Goal: Task Accomplishment & Management: Manage account settings

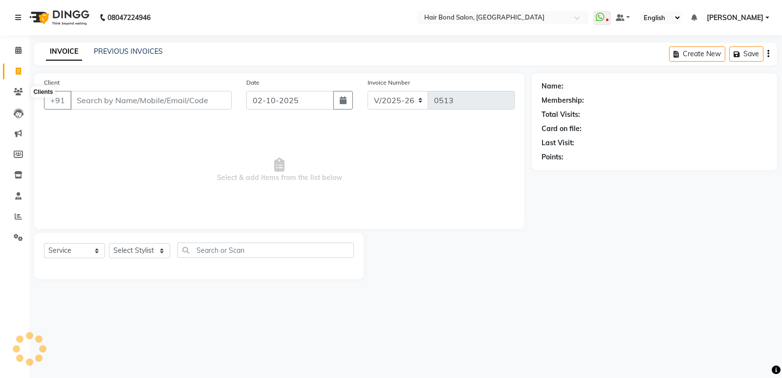
select select "8721"
select select "service"
click at [106, 102] on input "Client" at bounding box center [150, 100] width 161 height 19
type input "9867183755"
drag, startPoint x: 209, startPoint y: 86, endPoint x: 201, endPoint y: 100, distance: 16.4
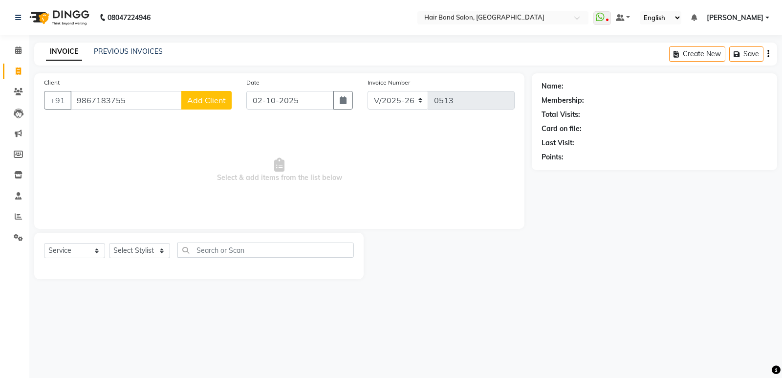
click at [209, 86] on div "Client +91 9867183755 Add Client" at bounding box center [138, 97] width 202 height 40
click at [201, 100] on span "Add Client" at bounding box center [206, 100] width 39 height 10
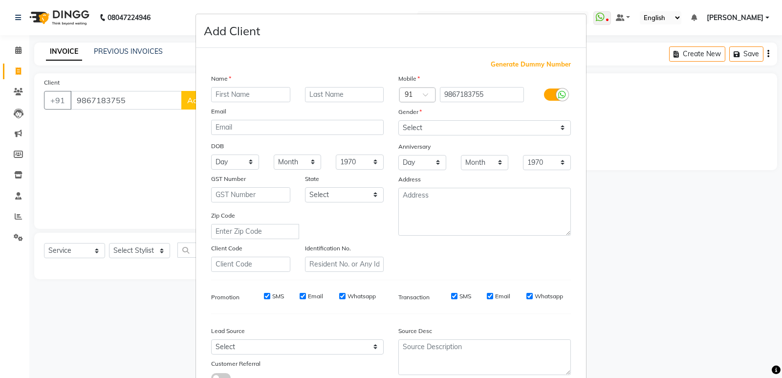
click at [239, 94] on input "text" at bounding box center [250, 94] width 79 height 15
type input "Harsh"
drag, startPoint x: 499, startPoint y: 121, endPoint x: 561, endPoint y: 125, distance: 61.8
click at [498, 120] on select "Select Male Female Other Prefer Not To Say" at bounding box center [484, 127] width 173 height 15
click at [560, 126] on select "Select Male Female Other Prefer Not To Say" at bounding box center [484, 127] width 173 height 15
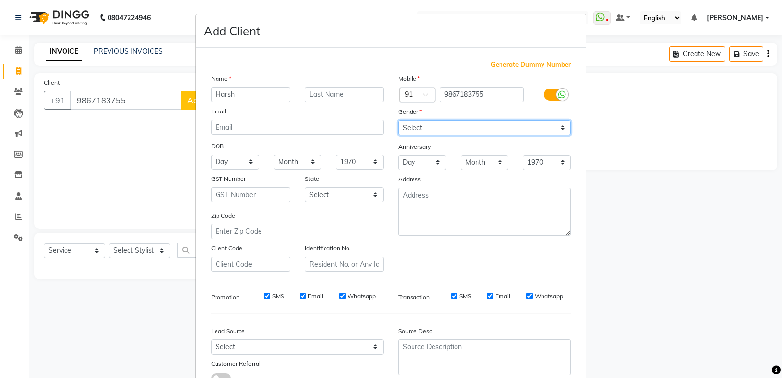
click at [561, 129] on select "Select Male Female Other Prefer Not To Say" at bounding box center [484, 127] width 173 height 15
select select "male"
click at [398, 120] on select "Select Male Female Other Prefer Not To Say" at bounding box center [484, 127] width 173 height 15
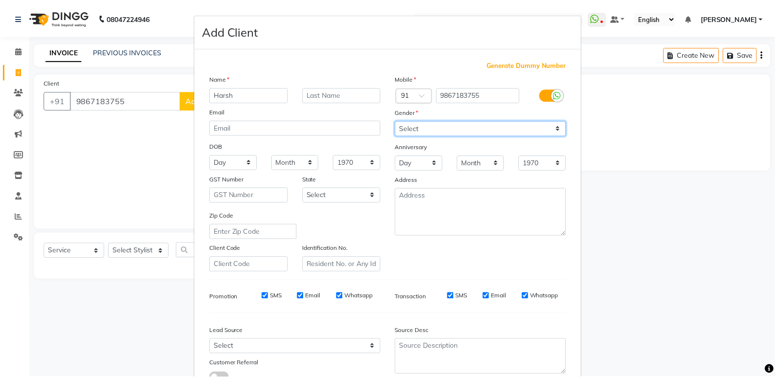
scroll to position [73, 0]
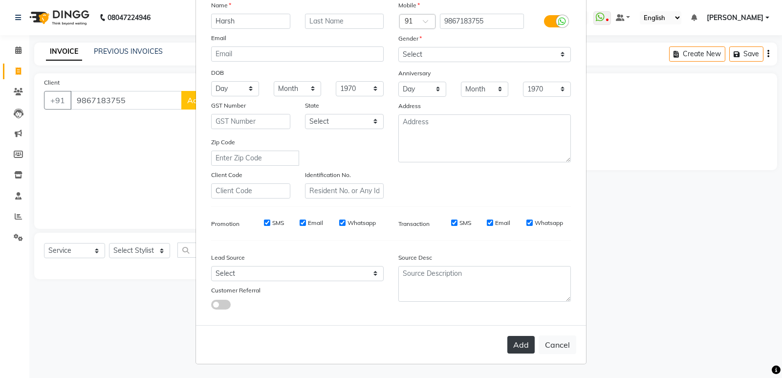
click at [521, 337] on button "Add" at bounding box center [520, 345] width 27 height 18
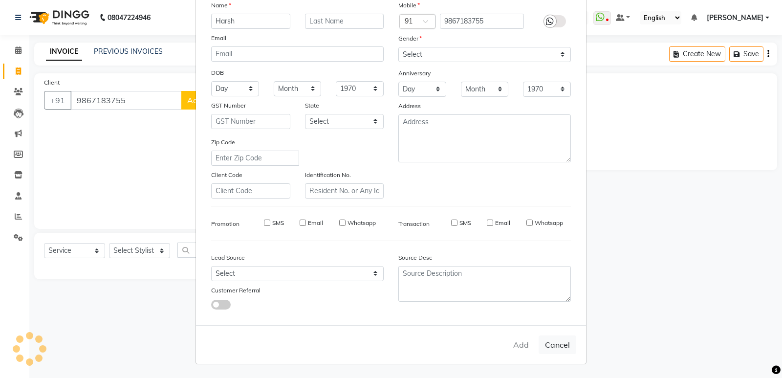
select select
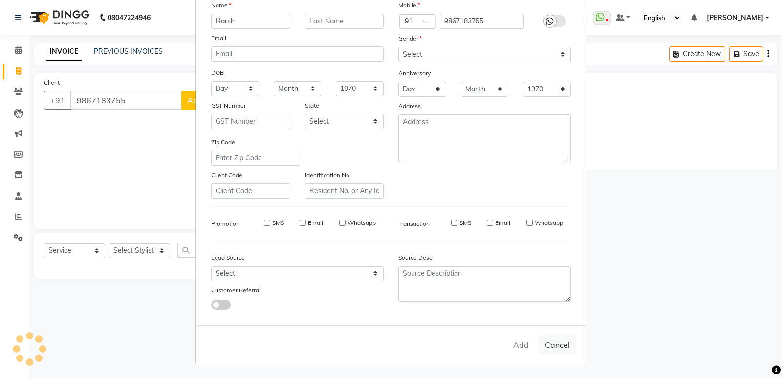
select select
checkbox input "false"
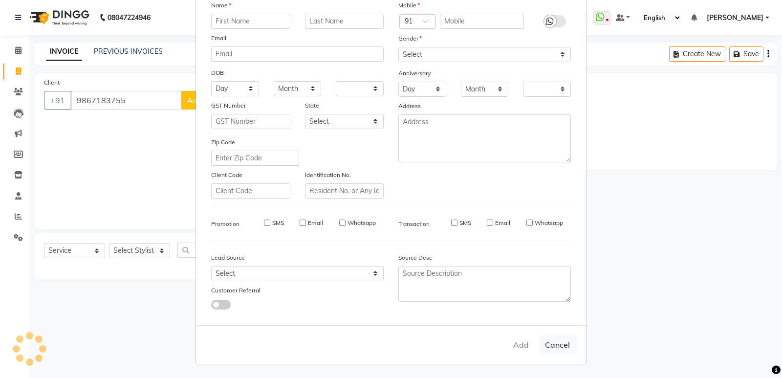
checkbox input "false"
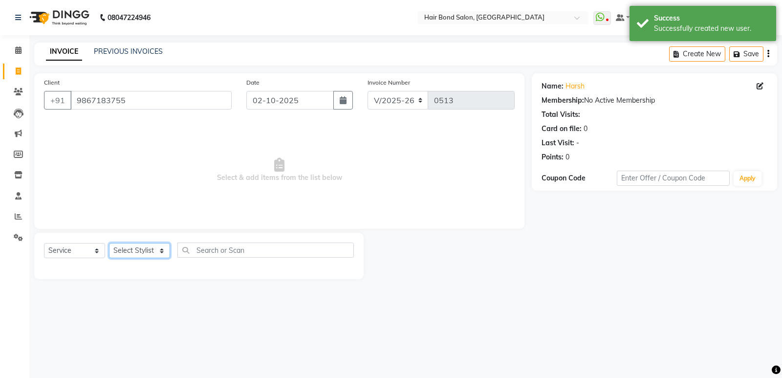
click at [159, 258] on select "Select Stylist Alisha Sasankar Ayan Daksha Faiz Gazala imran kamal khende Mirza…" at bounding box center [139, 250] width 61 height 15
select select "90700"
click at [109, 243] on select "Select Stylist Alisha Sasankar Ayan Daksha Faiz Gazala imran kamal khende Mirza…" at bounding box center [139, 250] width 61 height 15
click at [225, 248] on input "text" at bounding box center [265, 249] width 176 height 15
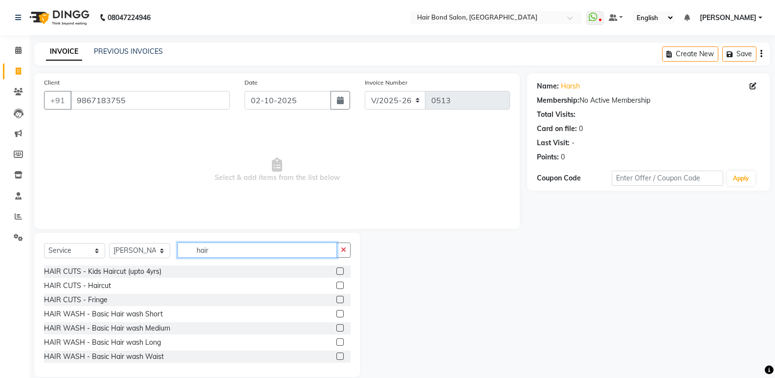
type input "hair"
click at [336, 287] on label at bounding box center [339, 285] width 7 height 7
click at [336, 287] on input "checkbox" at bounding box center [339, 286] width 6 height 6
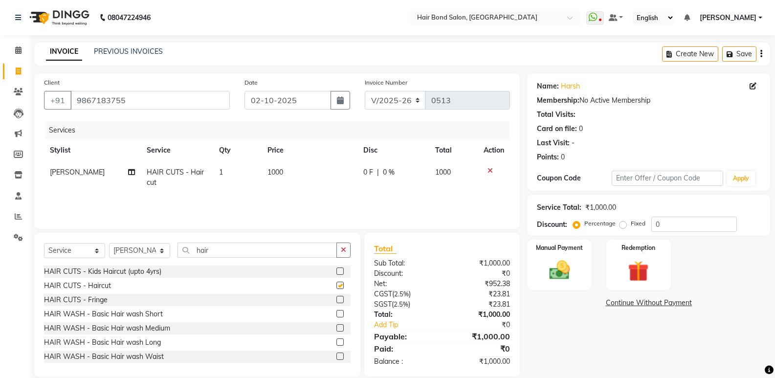
checkbox input "false"
click at [298, 257] on input "hair" at bounding box center [256, 249] width 159 height 15
type input "h"
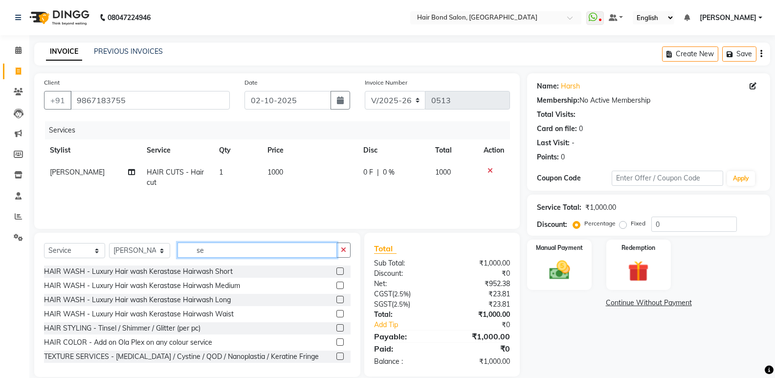
type input "s"
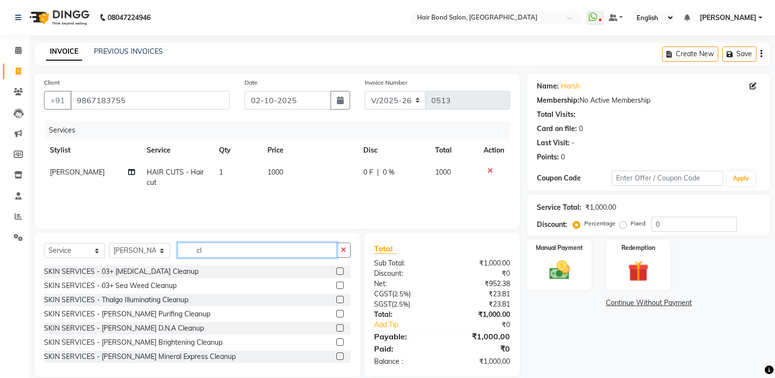
type input "c"
type input "be"
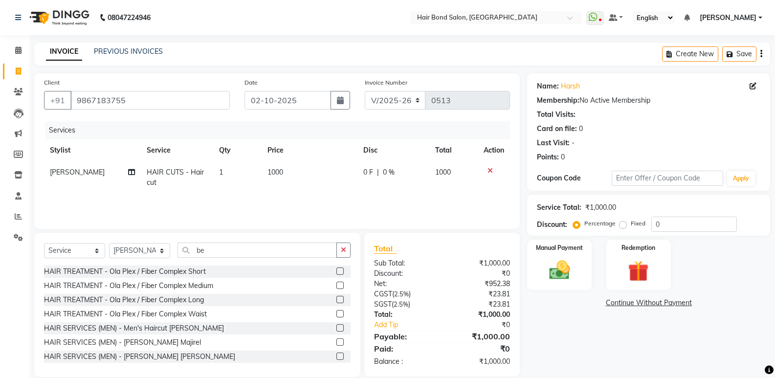
click at [336, 327] on label at bounding box center [339, 327] width 7 height 7
click at [336, 327] on input "checkbox" at bounding box center [339, 328] width 6 height 6
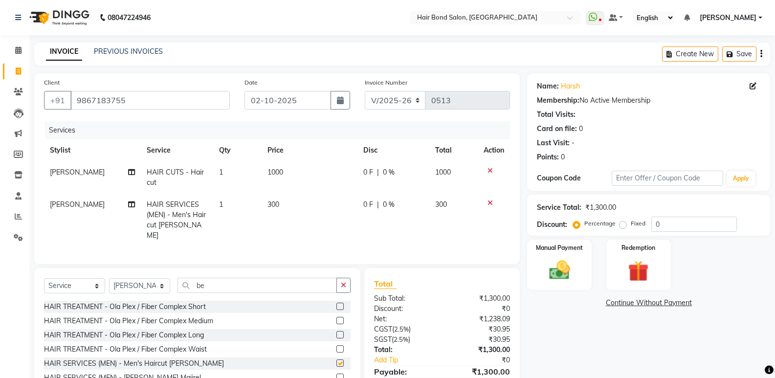
checkbox input "false"
click at [283, 171] on span "1000" at bounding box center [275, 172] width 16 height 9
select select "90700"
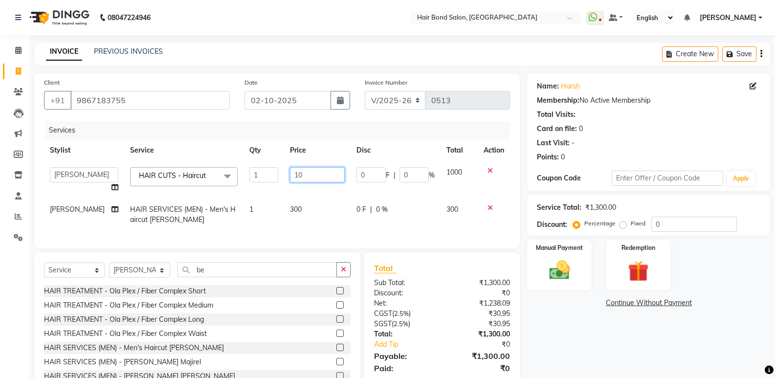
type input "1"
type input "300"
drag, startPoint x: 303, startPoint y: 176, endPoint x: 306, endPoint y: 193, distance: 16.3
click at [303, 177] on input "300" at bounding box center [317, 174] width 55 height 15
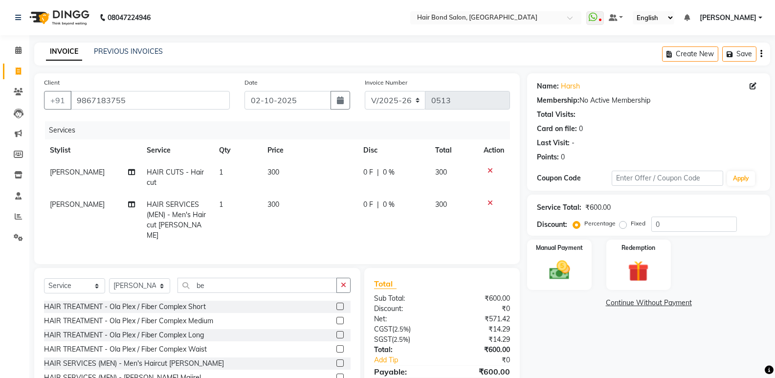
click at [303, 205] on td "300" at bounding box center [310, 220] width 96 height 53
select select "90700"
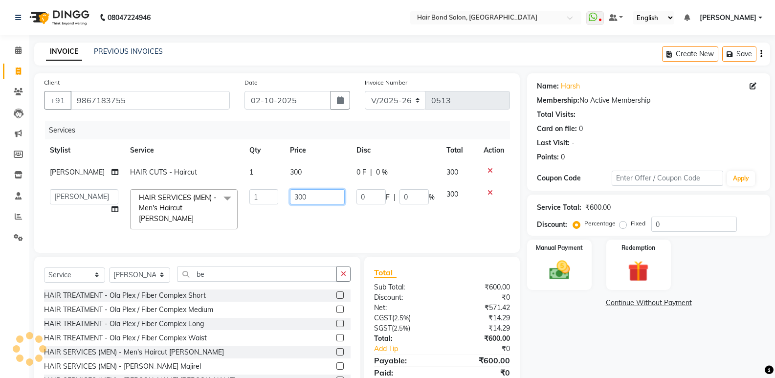
click at [298, 197] on input "300" at bounding box center [317, 196] width 55 height 15
type input "3"
type input "200"
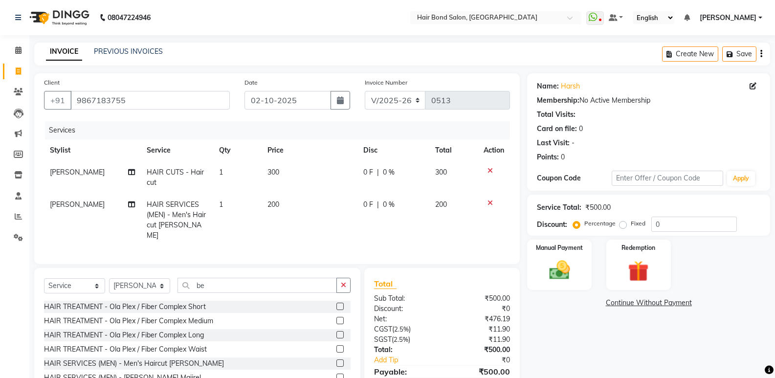
scroll to position [46, 0]
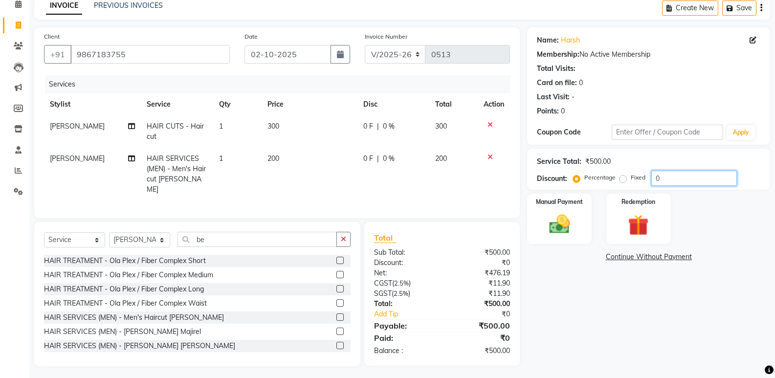
drag, startPoint x: 681, startPoint y: 179, endPoint x: 673, endPoint y: 173, distance: 11.1
click at [681, 179] on input "0" at bounding box center [694, 178] width 86 height 15
type input "50"
click at [545, 222] on img at bounding box center [559, 224] width 35 height 25
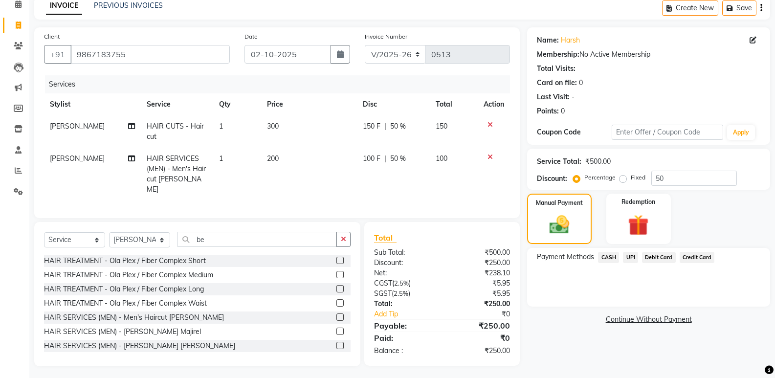
click at [633, 254] on span "UPI" at bounding box center [630, 257] width 15 height 11
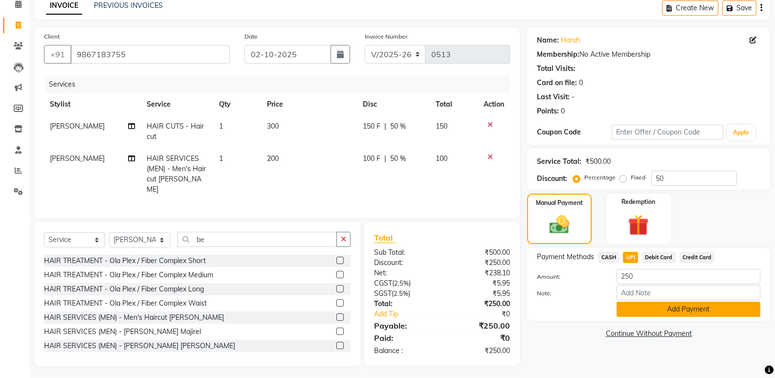
click at [669, 306] on button "Add Payment" at bounding box center [688, 309] width 144 height 15
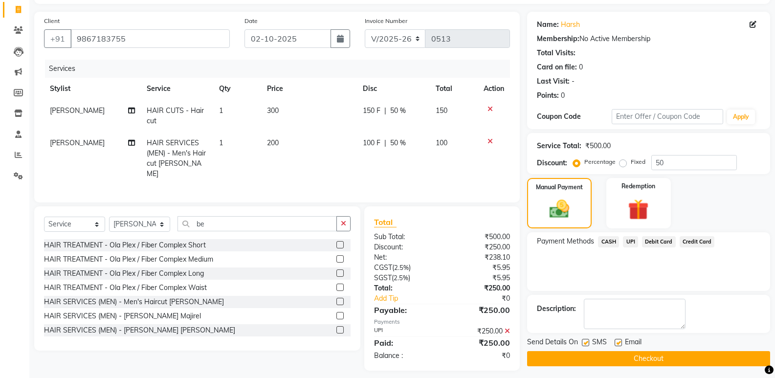
scroll to position [66, 0]
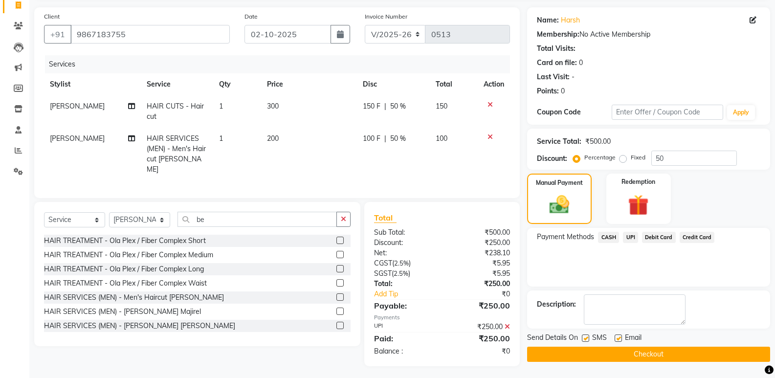
click at [593, 353] on button "Checkout" at bounding box center [648, 354] width 243 height 15
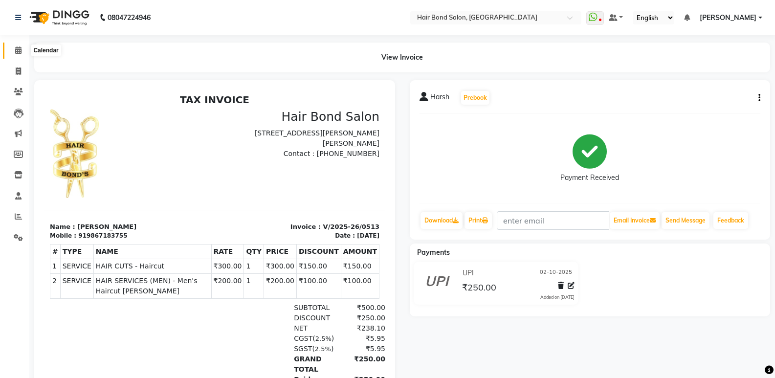
click at [18, 49] on icon at bounding box center [18, 49] width 6 height 7
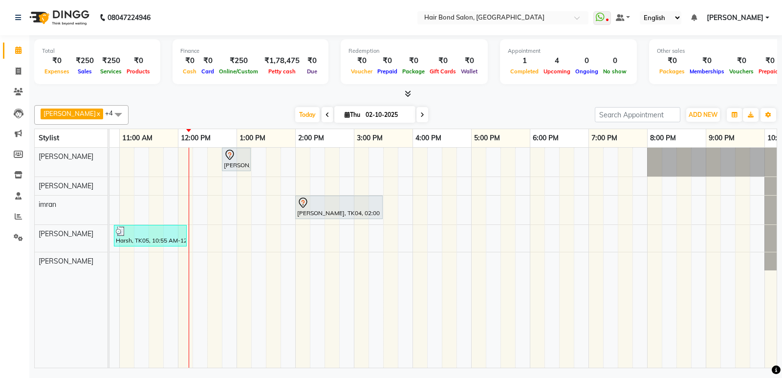
scroll to position [0, 169]
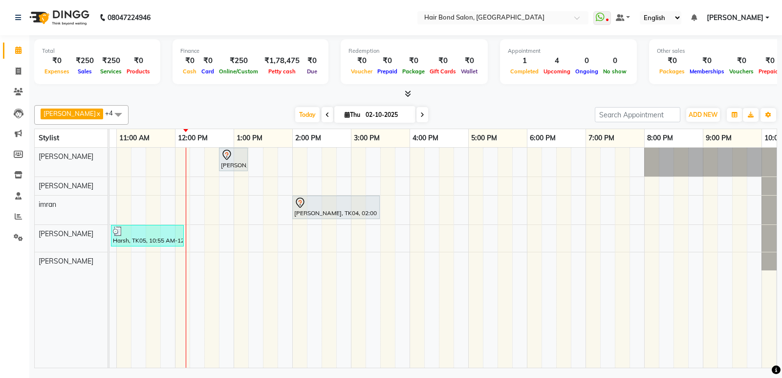
click at [109, 117] on span at bounding box center [119, 114] width 20 height 19
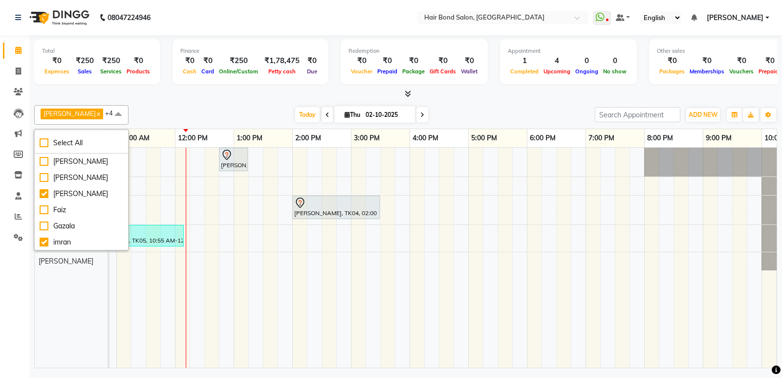
click at [109, 117] on span at bounding box center [119, 114] width 20 height 19
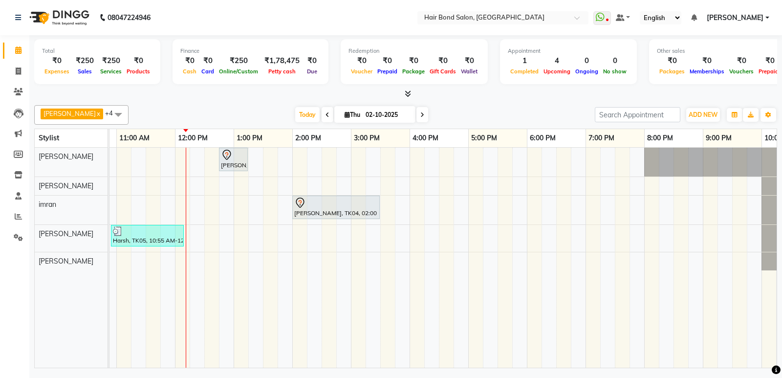
click at [109, 117] on span at bounding box center [119, 114] width 20 height 19
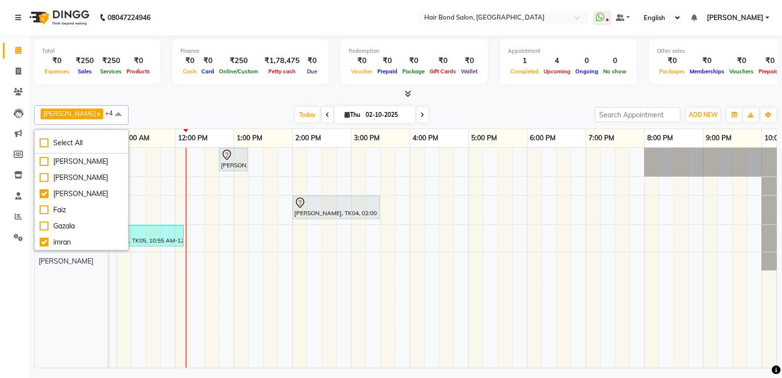
click at [109, 117] on span at bounding box center [119, 114] width 20 height 19
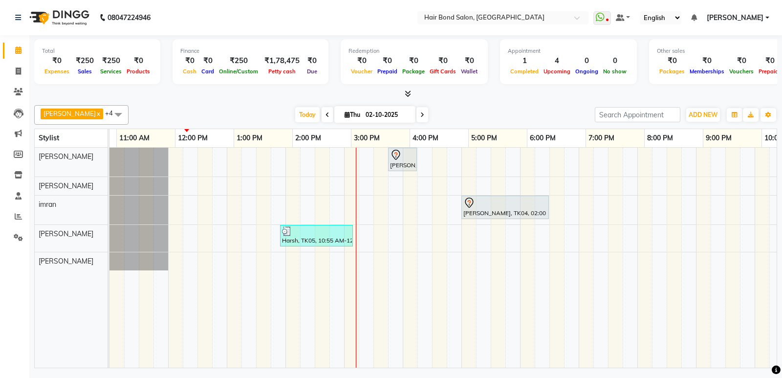
scroll to position [0, 0]
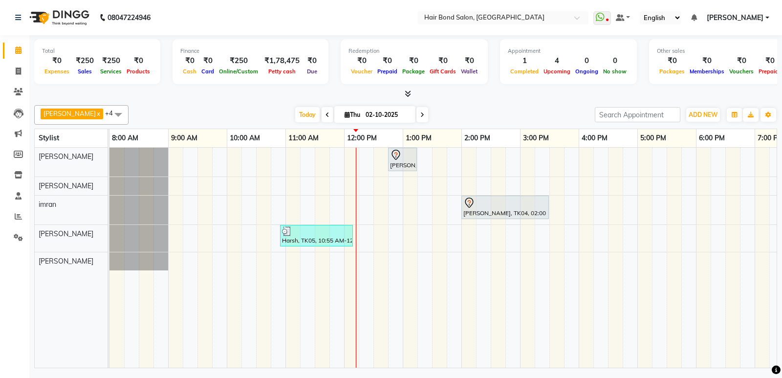
click at [265, 236] on div "dhruvi gadhi, TK02, 12:45 PM-01:15 PM, WAXING SERVICES - Waxing Rica Wax Peel O…" at bounding box center [550, 258] width 880 height 220
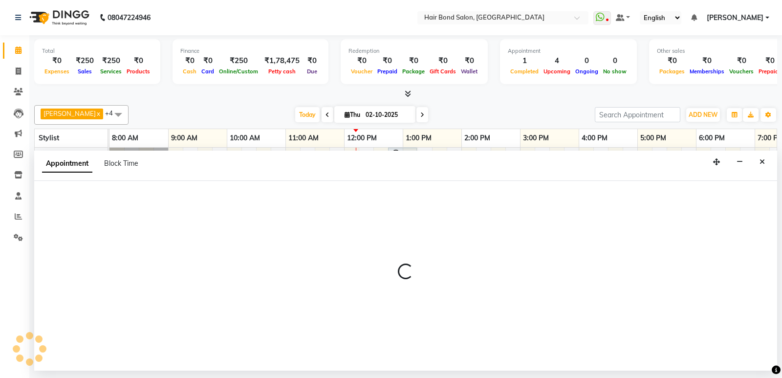
select select "90700"
select select "tentative"
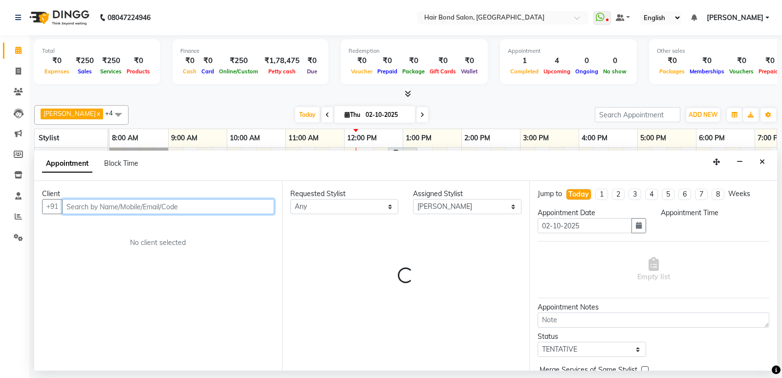
select select "630"
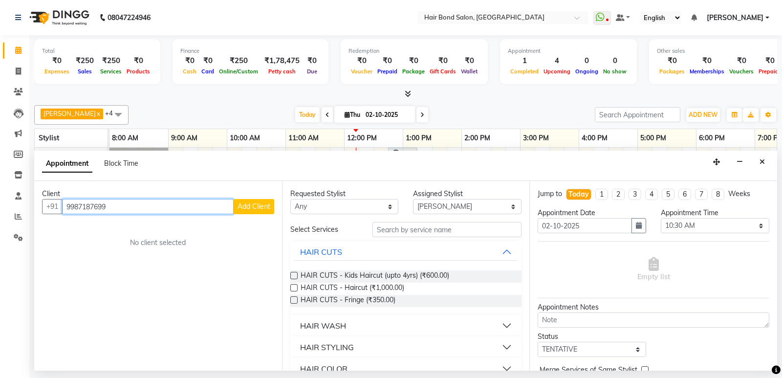
type input "9987187699"
click at [261, 204] on span "Add Client" at bounding box center [254, 206] width 33 height 9
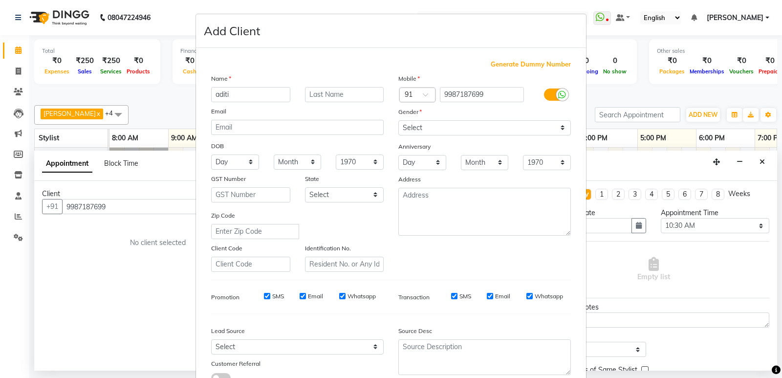
click at [215, 97] on input "aditi" at bounding box center [250, 94] width 79 height 15
type input "Aditi"
click at [452, 131] on select "Select Male Female Other Prefer Not To Say" at bounding box center [484, 127] width 173 height 15
select select "female"
click at [398, 120] on select "Select Male Female Other Prefer Not To Say" at bounding box center [484, 127] width 173 height 15
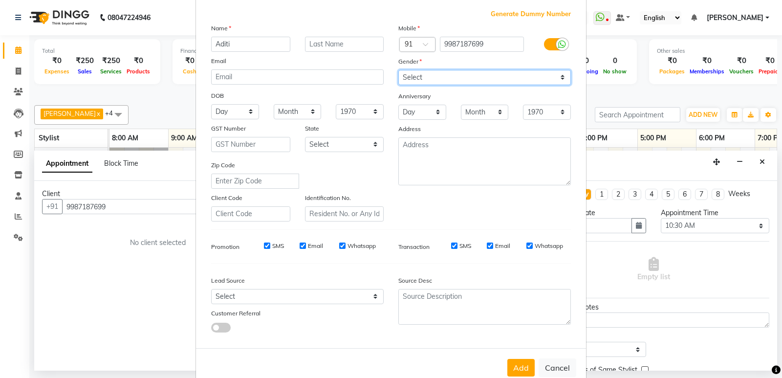
scroll to position [73, 0]
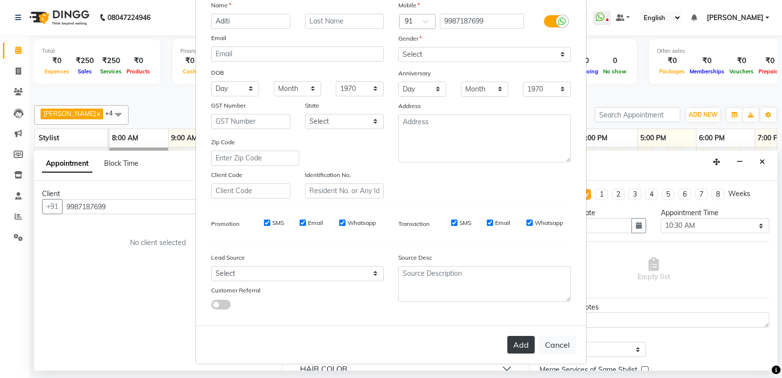
click at [514, 341] on button "Add" at bounding box center [520, 345] width 27 height 18
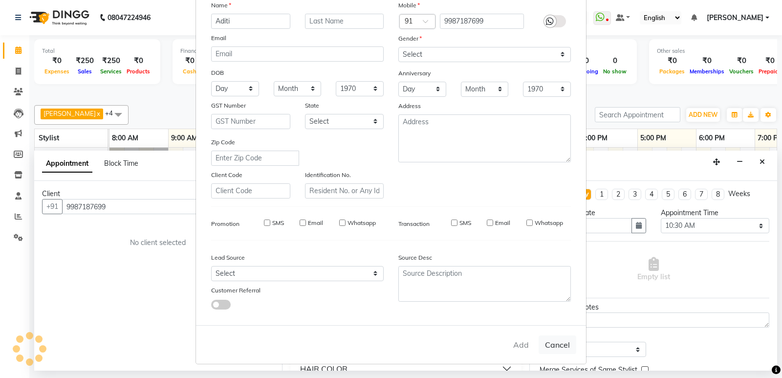
select select
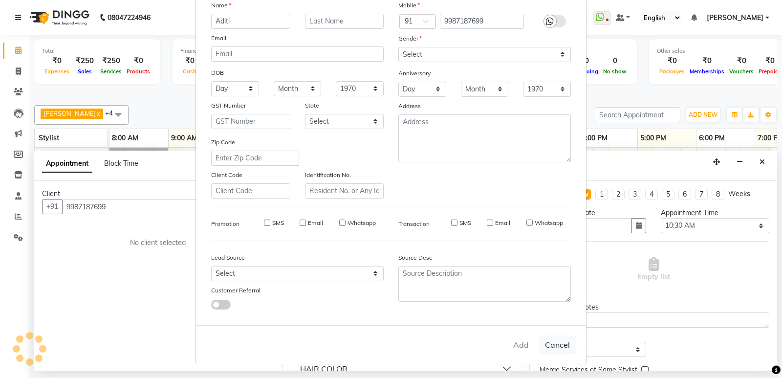
select select
checkbox input "false"
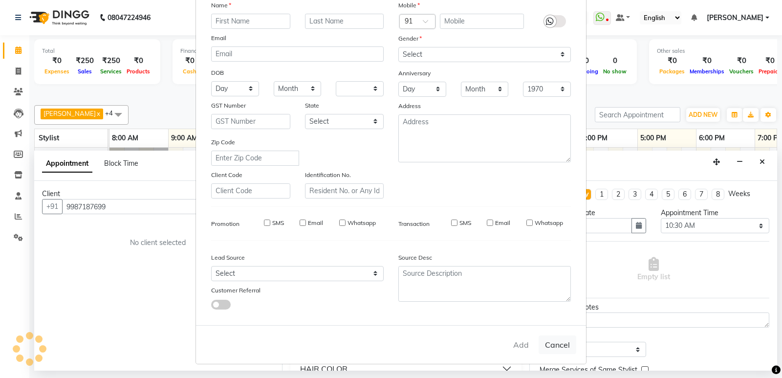
checkbox input "false"
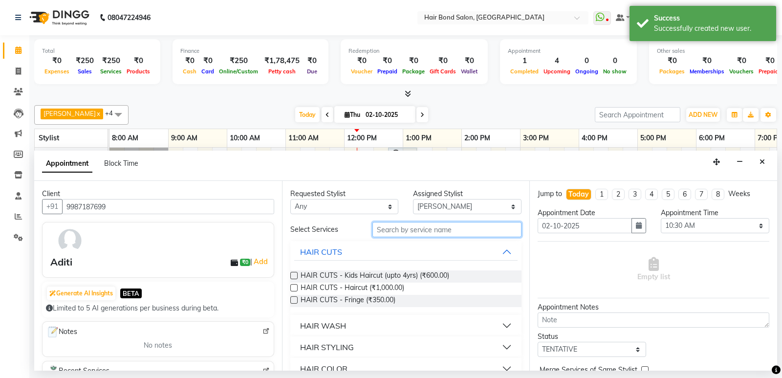
click at [404, 227] on input "text" at bounding box center [448, 229] width 150 height 15
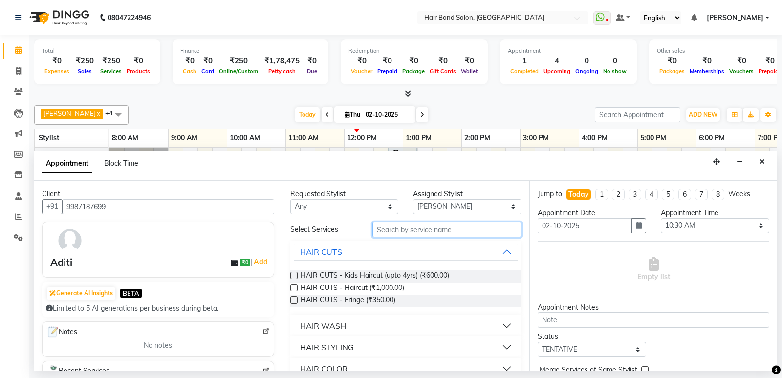
click at [395, 229] on input "text" at bounding box center [448, 229] width 150 height 15
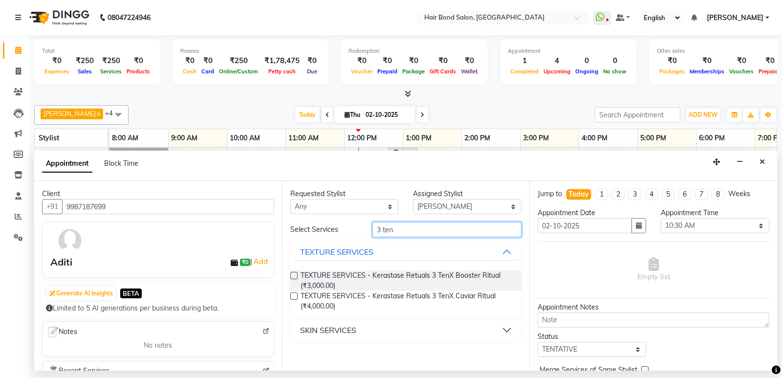
type input "3 ten"
click at [294, 275] on label at bounding box center [293, 275] width 7 height 7
click at [294, 275] on input "checkbox" at bounding box center [293, 276] width 6 height 6
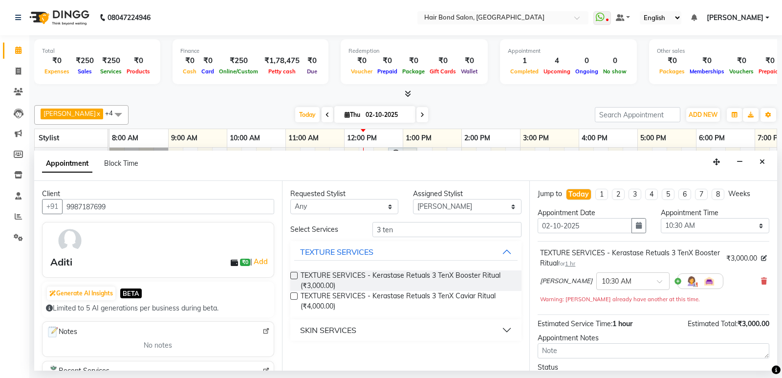
click at [295, 276] on label at bounding box center [293, 275] width 7 height 7
click at [295, 276] on input "checkbox" at bounding box center [293, 276] width 6 height 6
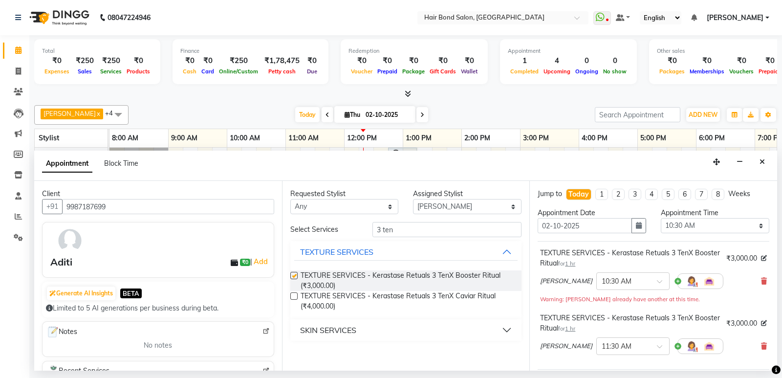
checkbox input "false"
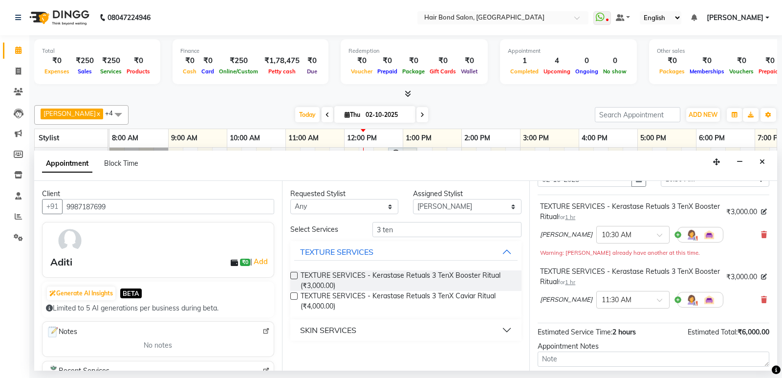
scroll to position [98, 0]
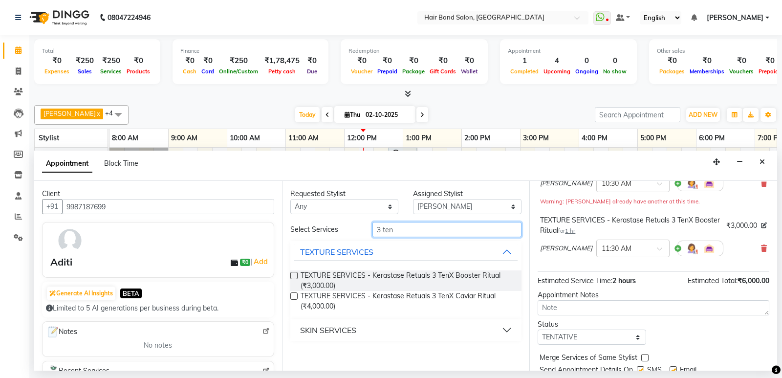
click at [433, 232] on input "3 ten" at bounding box center [448, 229] width 150 height 15
type input "3"
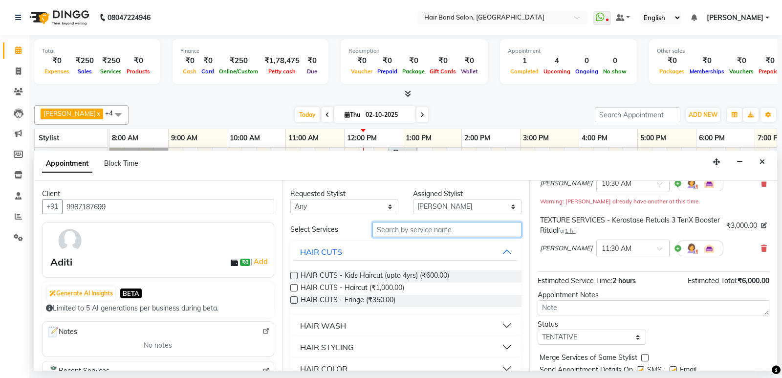
type input "s"
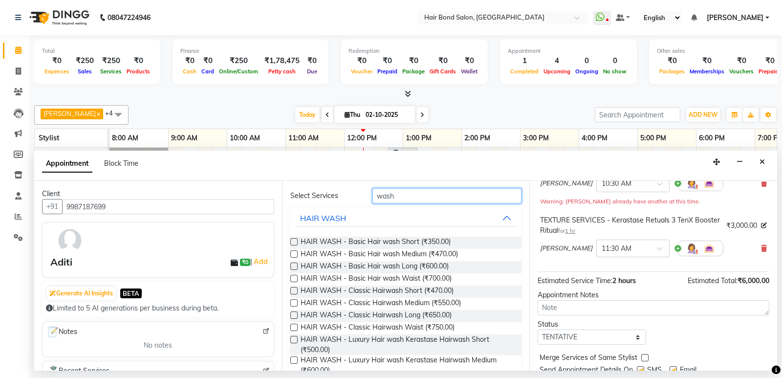
scroll to position [49, 0]
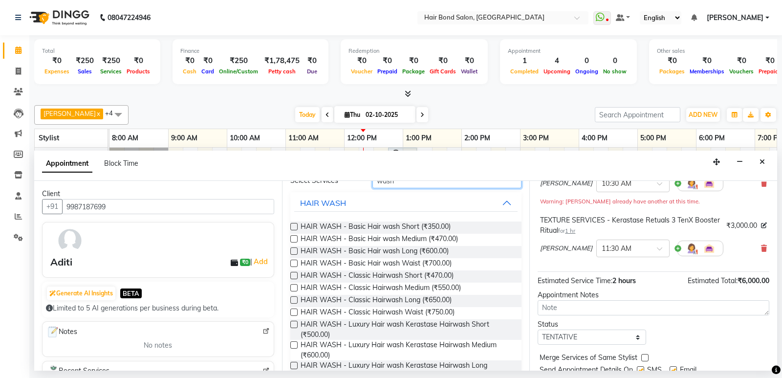
type input "wash"
click at [290, 299] on label at bounding box center [293, 299] width 7 height 7
click at [290, 299] on input "checkbox" at bounding box center [293, 301] width 6 height 6
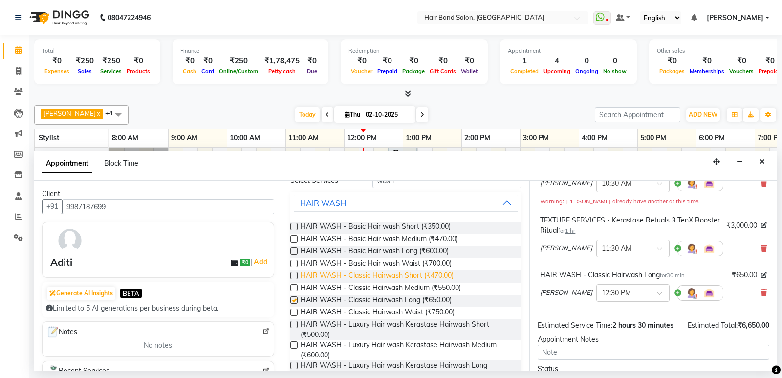
checkbox input "false"
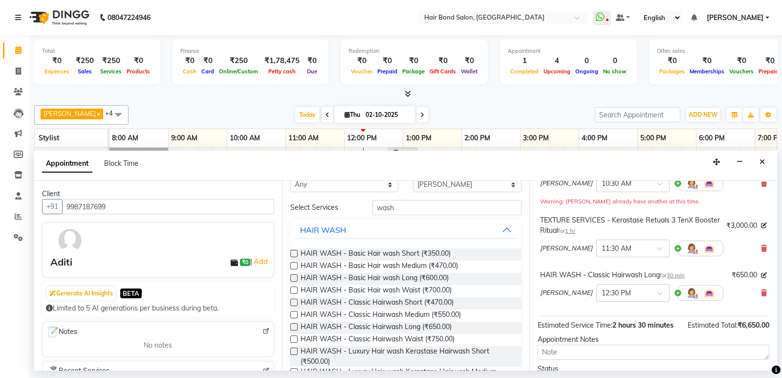
scroll to position [0, 0]
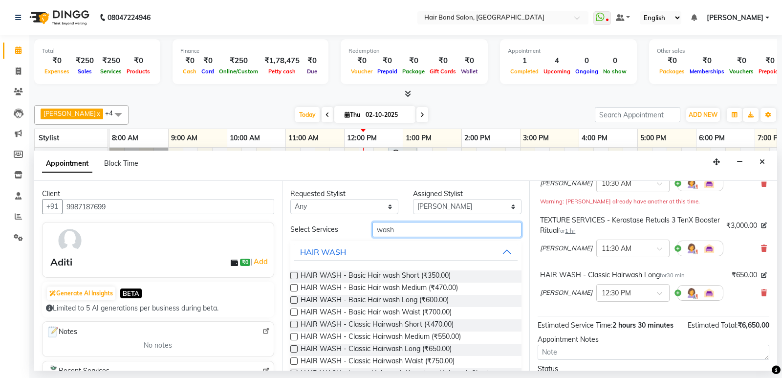
click at [409, 230] on input "wash" at bounding box center [448, 229] width 150 height 15
type input "w"
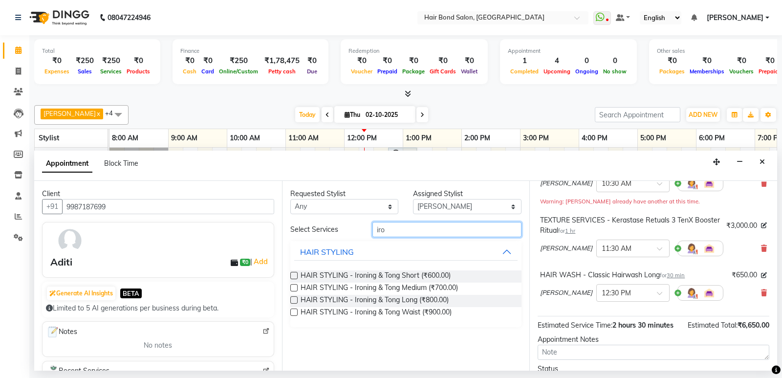
type input "iro"
click at [294, 286] on label at bounding box center [293, 287] width 7 height 7
click at [294, 286] on input "checkbox" at bounding box center [293, 289] width 6 height 6
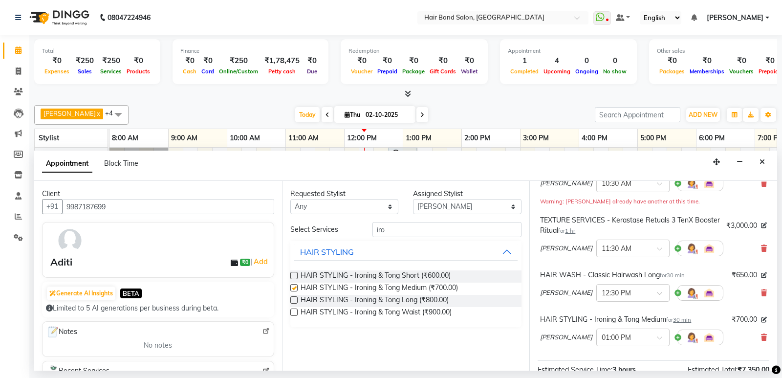
checkbox input "false"
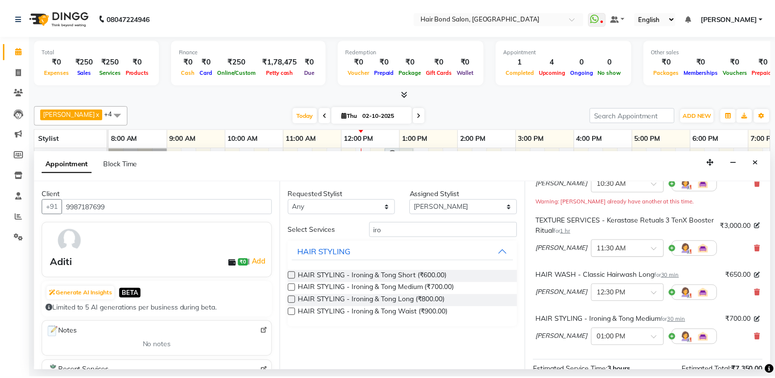
scroll to position [222, 0]
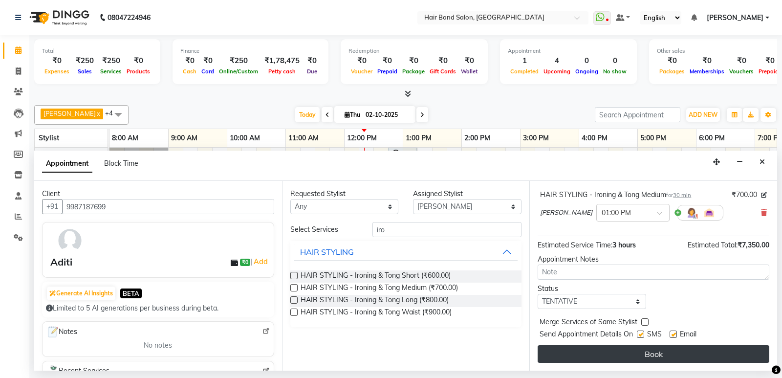
click at [613, 355] on button "Book" at bounding box center [654, 354] width 232 height 18
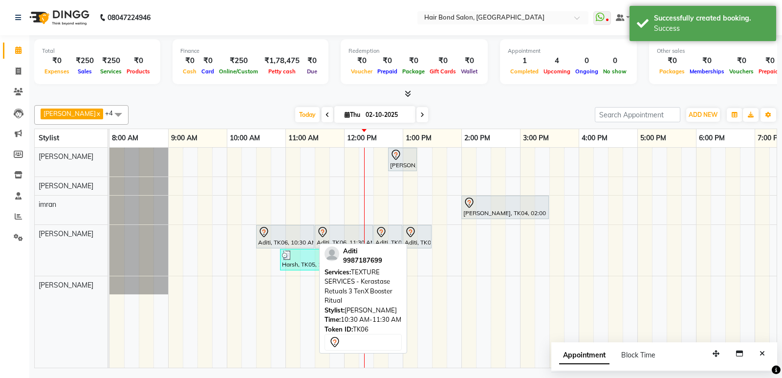
click at [294, 235] on div at bounding box center [285, 232] width 54 height 12
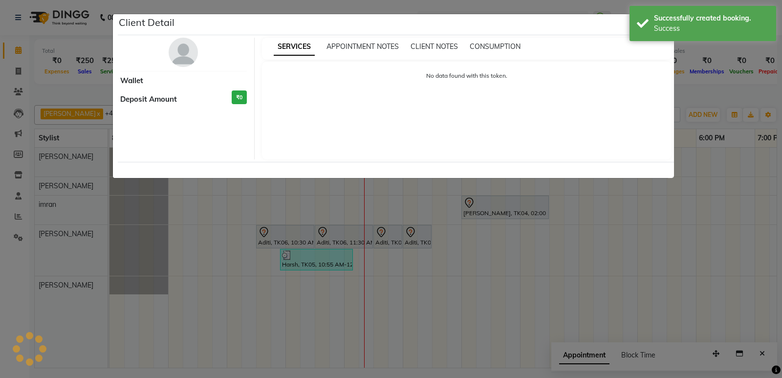
select select "7"
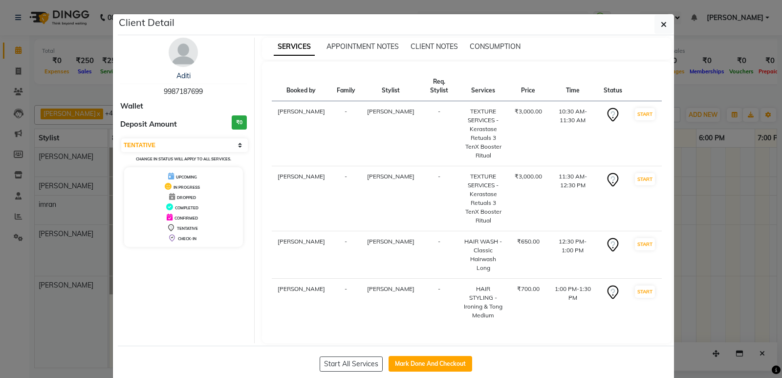
drag, startPoint x: 438, startPoint y: 320, endPoint x: 455, endPoint y: 223, distance: 97.7
click at [439, 356] on button "Mark Done And Checkout" at bounding box center [431, 364] width 84 height 16
select select "service"
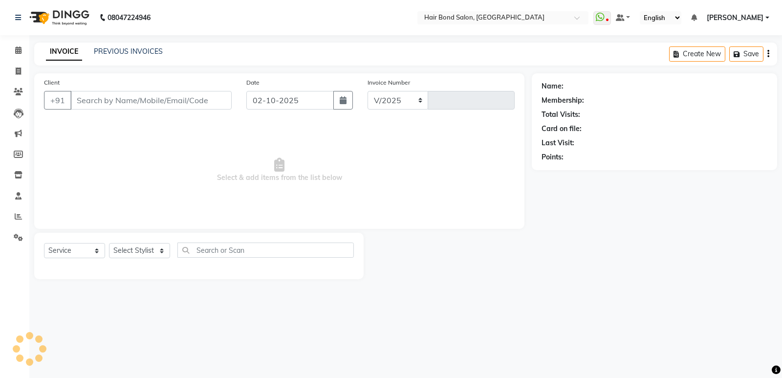
select select "8721"
type input "0514"
click at [304, 175] on span "Select & add items from the list below" at bounding box center [279, 170] width 471 height 98
type input "9987187699"
select select "90700"
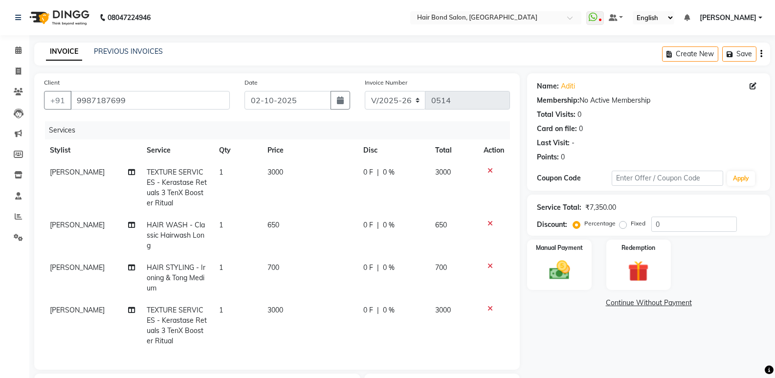
click at [489, 305] on icon at bounding box center [489, 308] width 5 height 7
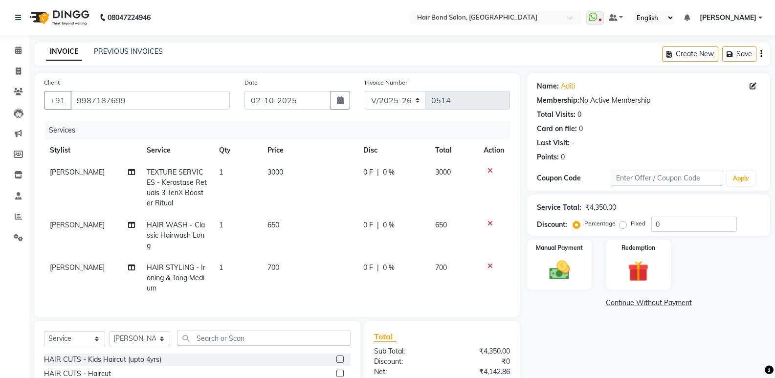
click at [192, 230] on td "HAIR WASH - Classic Hairwash Long" at bounding box center [177, 235] width 72 height 43
select select "90700"
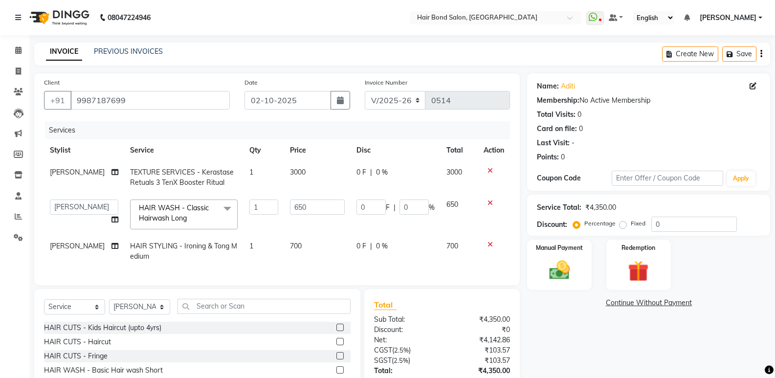
click at [184, 218] on span "HAIR WASH - Classic Hairwash Long x" at bounding box center [179, 213] width 86 height 21
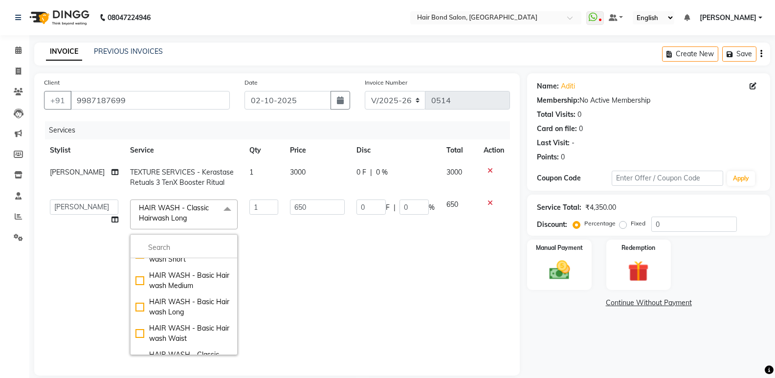
scroll to position [98, 0]
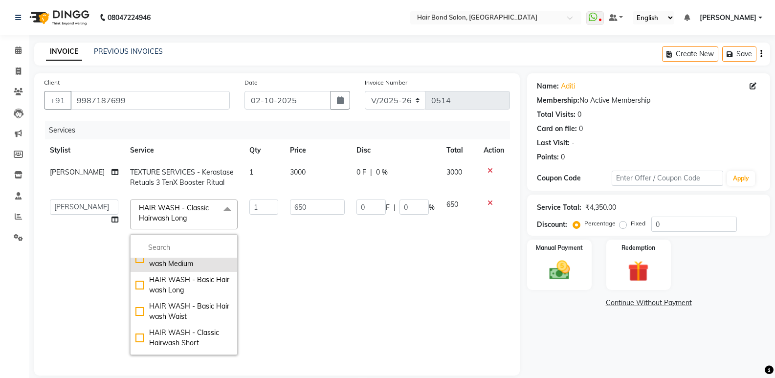
click at [135, 258] on div "HAIR WASH - Basic Hair wash Medium" at bounding box center [183, 258] width 97 height 21
checkbox input "true"
checkbox input "false"
type input "470"
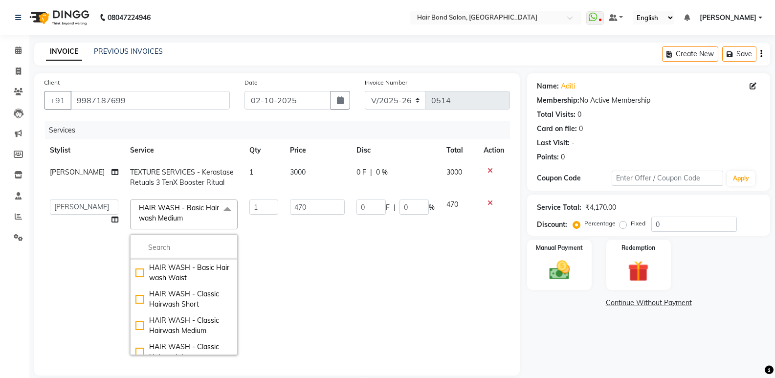
scroll to position [147, 0]
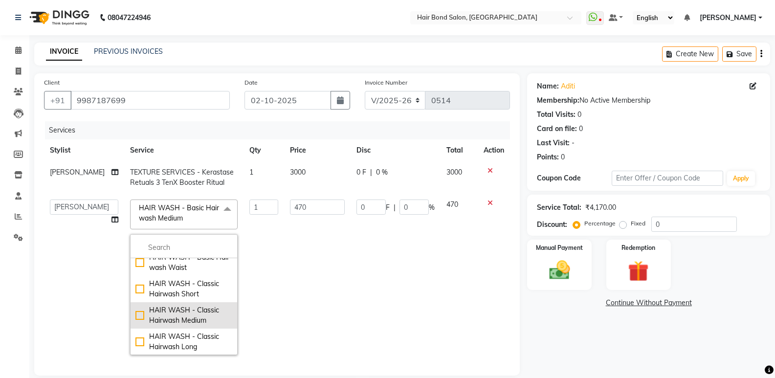
click at [135, 314] on div "HAIR WASH - Classic Hairwash Medium" at bounding box center [183, 315] width 97 height 21
checkbox input "false"
checkbox input "true"
type input "550"
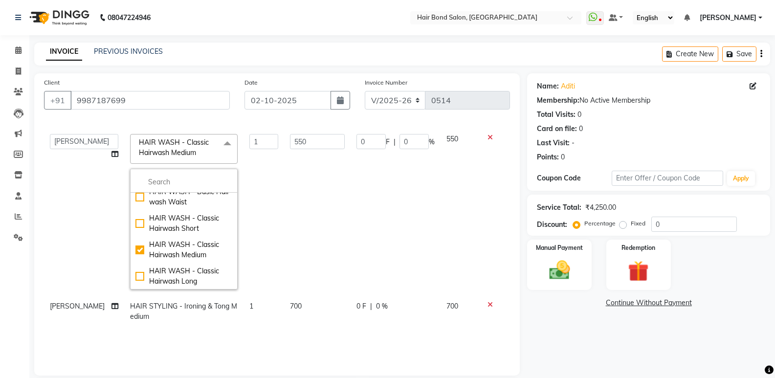
scroll to position [196, 0]
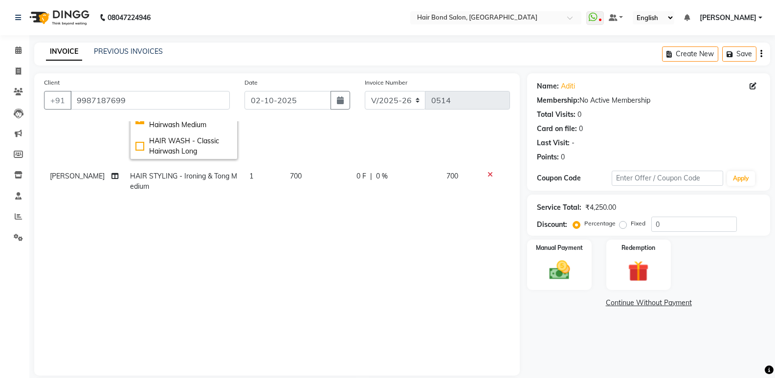
click at [309, 50] on div "INVOICE PREVIOUS INVOICES Create New Save" at bounding box center [402, 54] width 736 height 23
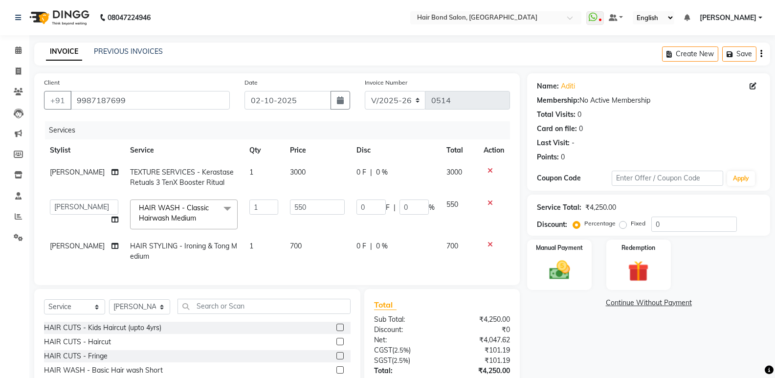
scroll to position [49, 0]
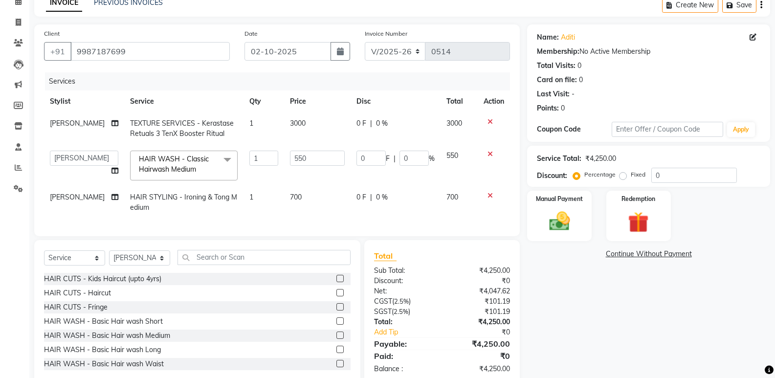
click at [606, 295] on div "Name: Aditi Membership: No Active Membership Total Visits: 0 Card on file: 0 La…" at bounding box center [652, 204] width 250 height 360
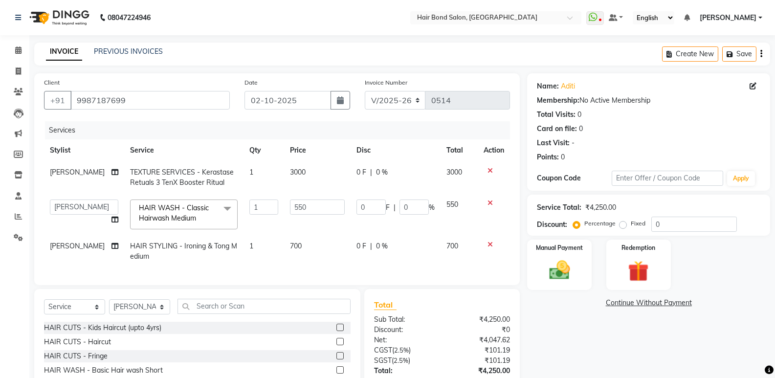
click at [306, 244] on td "700" at bounding box center [317, 251] width 66 height 32
select select "90700"
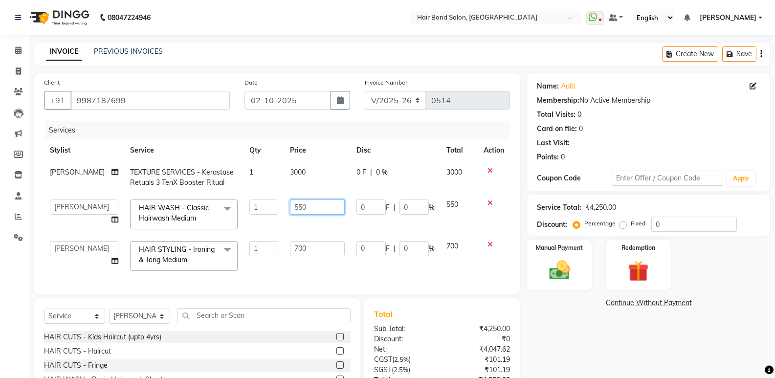
click at [308, 209] on input "550" at bounding box center [317, 206] width 55 height 15
type input "5"
type input "350"
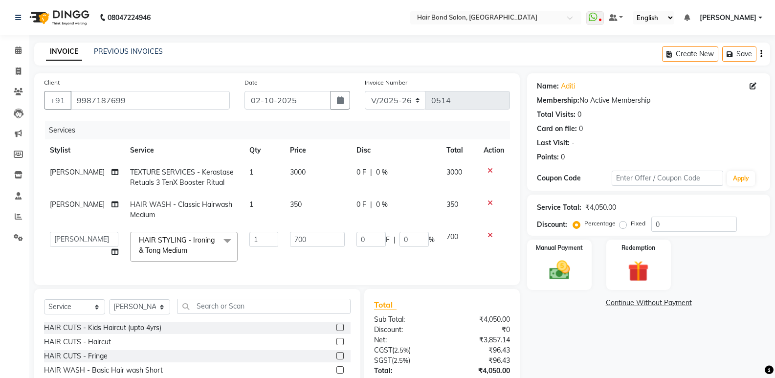
click at [301, 240] on td "700" at bounding box center [317, 247] width 66 height 42
click at [304, 241] on input "700" at bounding box center [317, 239] width 55 height 15
type input "7"
type input "500"
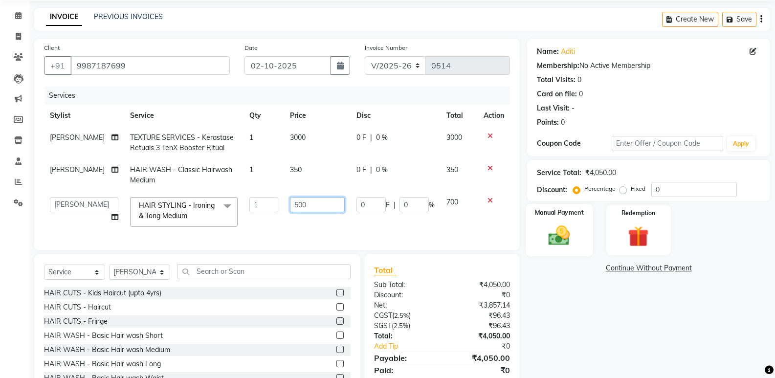
scroll to position [77, 0]
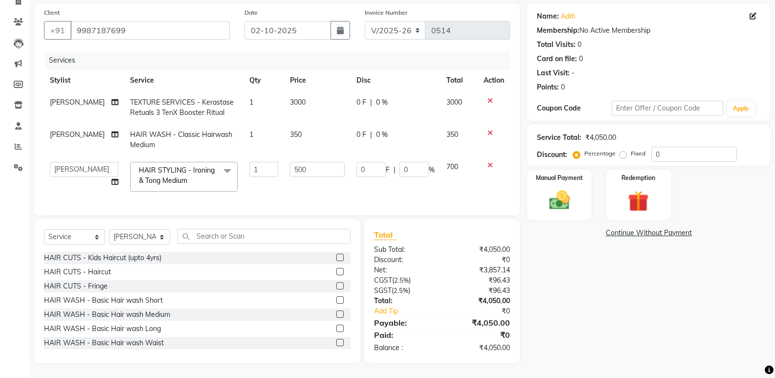
click at [583, 281] on div "Name: Aditi Membership: No Active Membership Total Visits: 0 Card on file: 0 La…" at bounding box center [652, 183] width 250 height 360
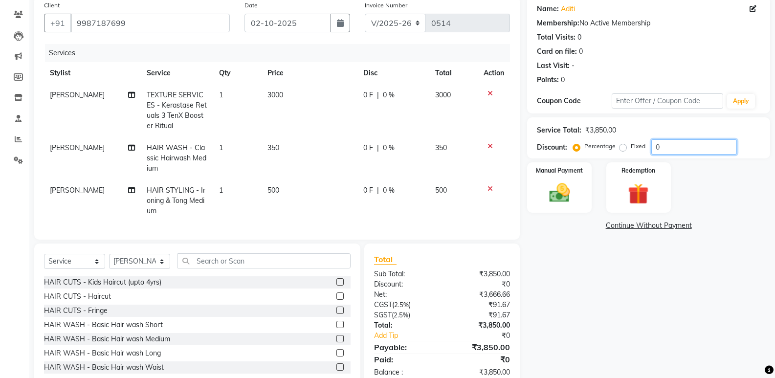
click at [666, 142] on input "0" at bounding box center [694, 146] width 86 height 15
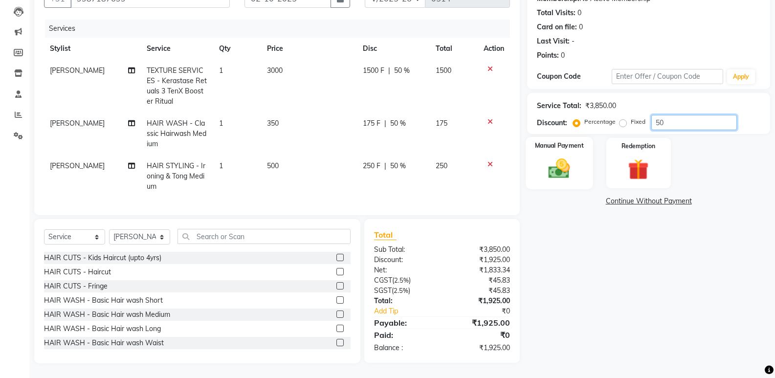
type input "50"
click at [572, 158] on img at bounding box center [559, 168] width 35 height 25
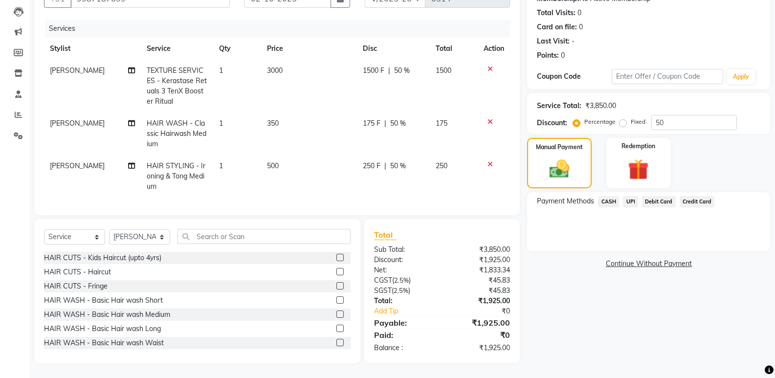
click at [630, 196] on span "UPI" at bounding box center [630, 201] width 15 height 11
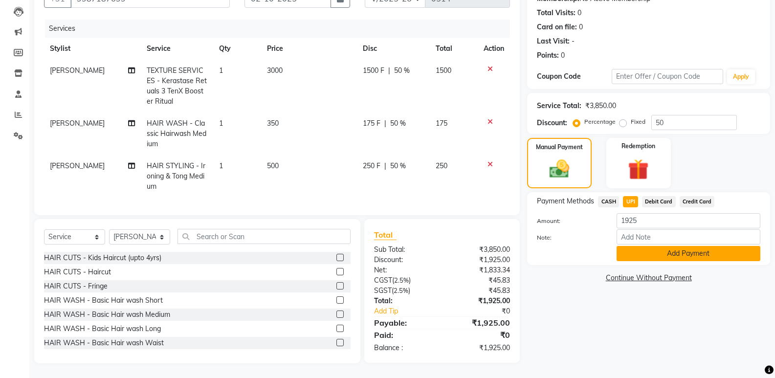
click at [631, 246] on button "Add Payment" at bounding box center [688, 253] width 144 height 15
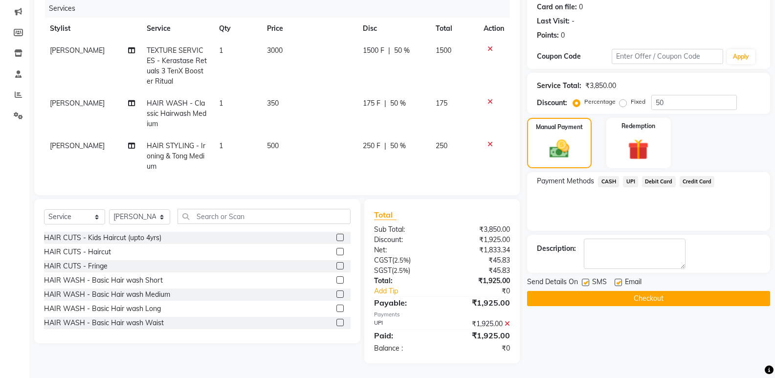
scroll to position [129, 0]
click at [557, 291] on button "Checkout" at bounding box center [648, 298] width 243 height 15
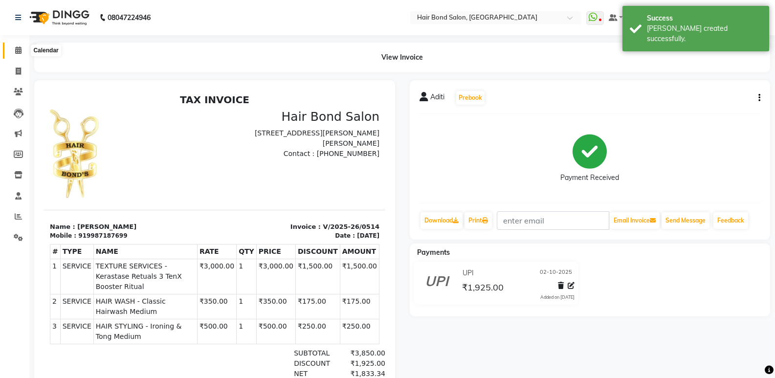
click at [21, 53] on icon at bounding box center [18, 49] width 6 height 7
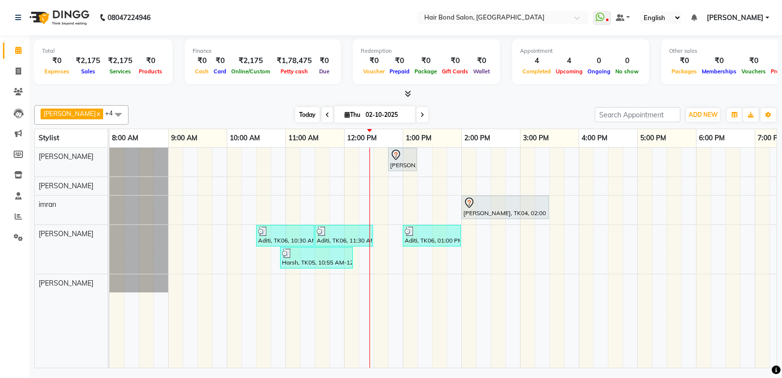
click at [302, 114] on span "Today" at bounding box center [307, 114] width 24 height 15
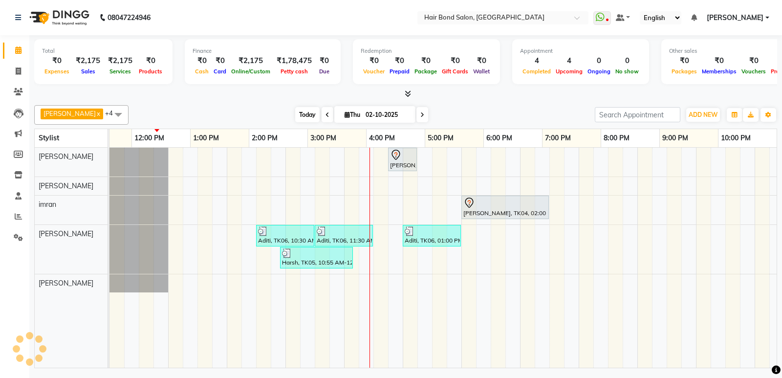
scroll to position [0, 213]
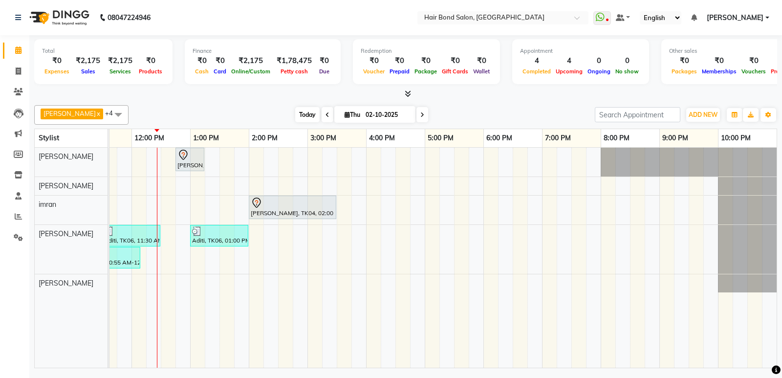
click at [301, 113] on span "Today" at bounding box center [307, 114] width 24 height 15
click at [389, 110] on input "02-10-2025" at bounding box center [387, 115] width 49 height 15
select select "10"
select select "2025"
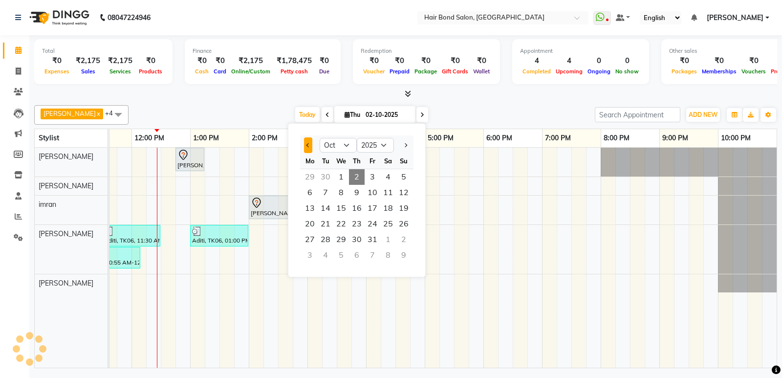
click at [308, 143] on button "Previous month" at bounding box center [308, 145] width 8 height 16
select select "9"
click at [387, 225] on span "27" at bounding box center [388, 224] width 16 height 16
type input "27-09-2025"
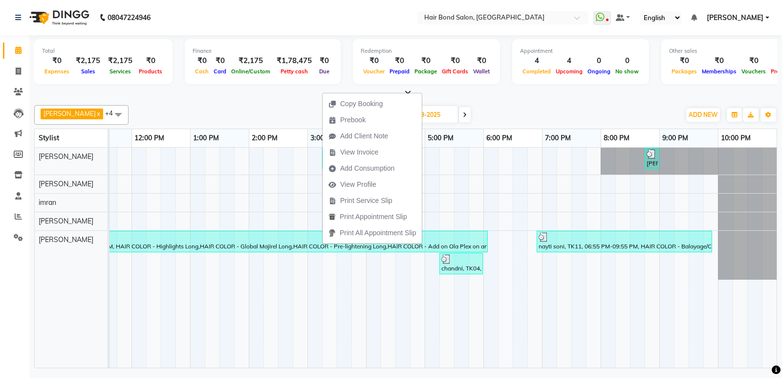
click at [343, 153] on span "View Invoice" at bounding box center [359, 152] width 38 height 10
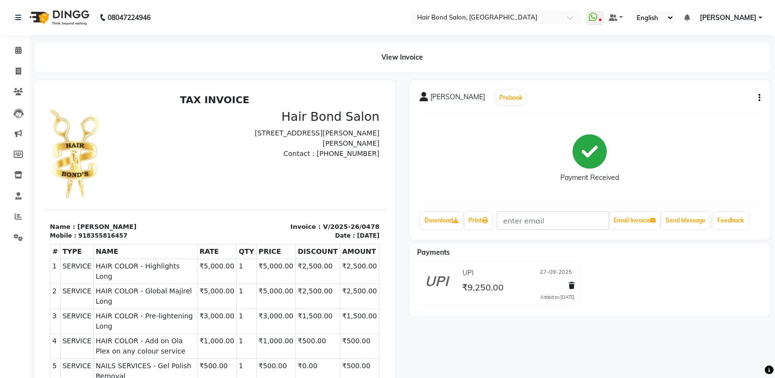
click at [757, 98] on button "button" at bounding box center [757, 98] width 6 height 10
click at [692, 113] on div "Edit Invoice" at bounding box center [710, 110] width 67 height 12
select select "service"
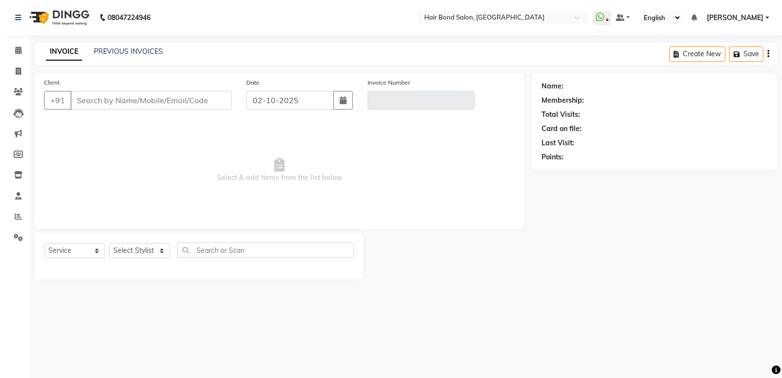
type input "8355816457"
type input "V/2025-26/0478"
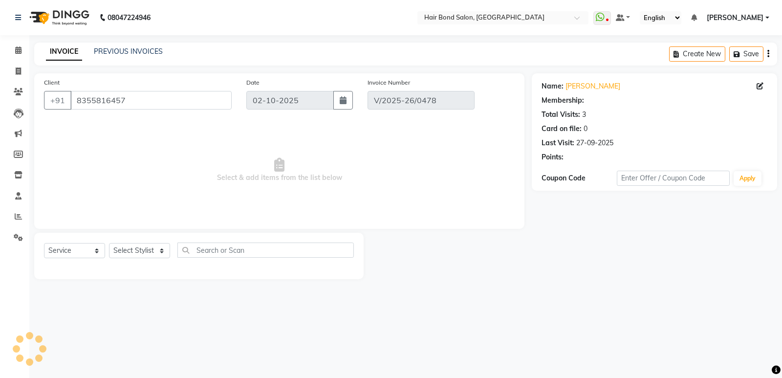
select select "1: Object"
type input "27-09-2025"
select select "select"
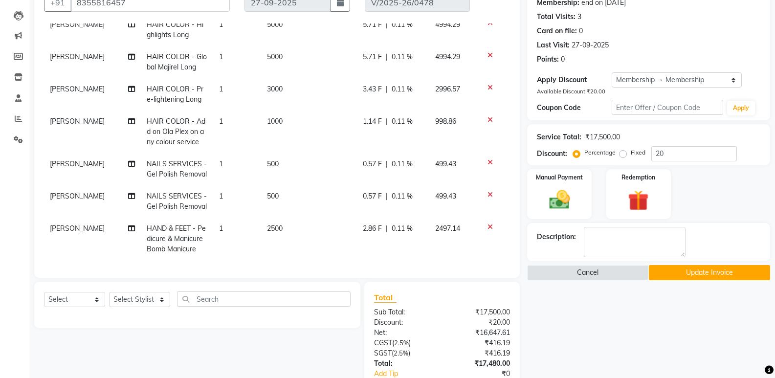
scroll to position [147, 0]
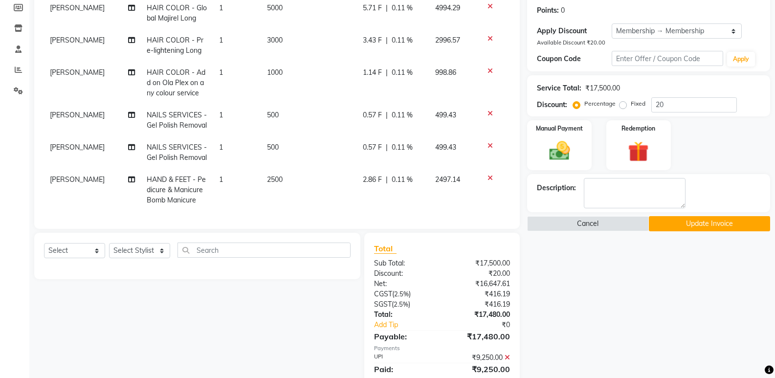
click at [64, 136] on td "[PERSON_NAME]" at bounding box center [92, 152] width 97 height 32
select select "92019"
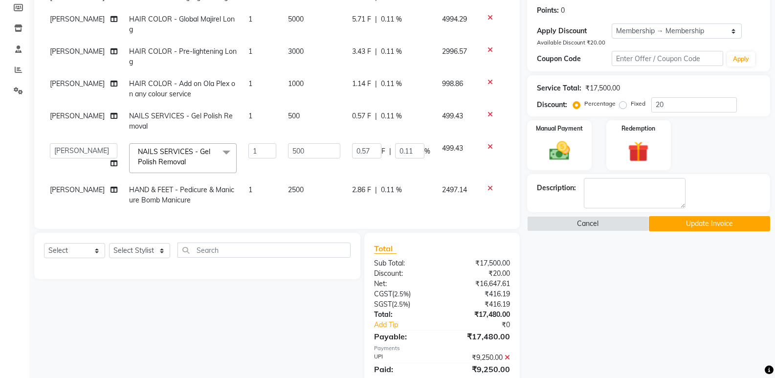
scroll to position [36, 0]
click at [64, 143] on select "Alisha Sasankar Ayan Daksha Faiz Gazala imran kamal khende Mirza Mountie rafiqu…" at bounding box center [83, 150] width 67 height 15
select select "88188"
click at [73, 184] on td "[PERSON_NAME]" at bounding box center [83, 195] width 79 height 32
select select "92019"
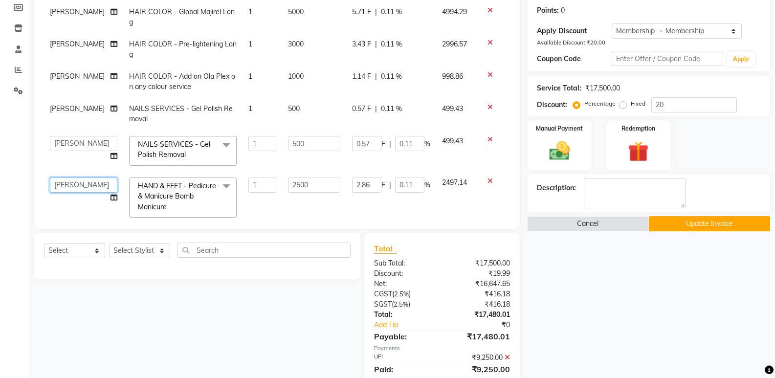
click at [73, 184] on select "Alisha Sasankar Ayan Daksha Faiz Gazala imran kamal khende Mirza Mountie rafiqu…" at bounding box center [83, 184] width 67 height 15
select select "88188"
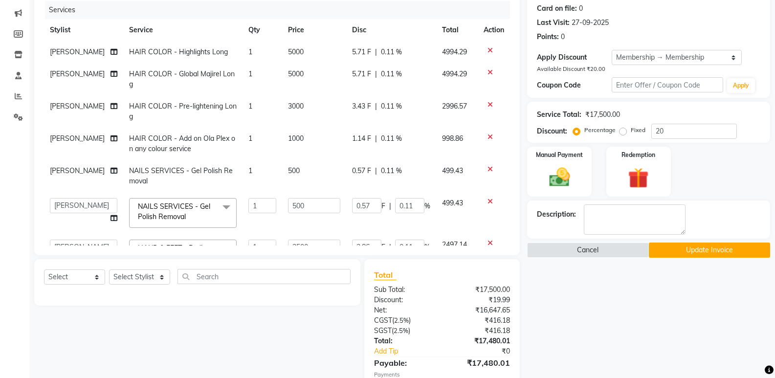
scroll to position [98, 0]
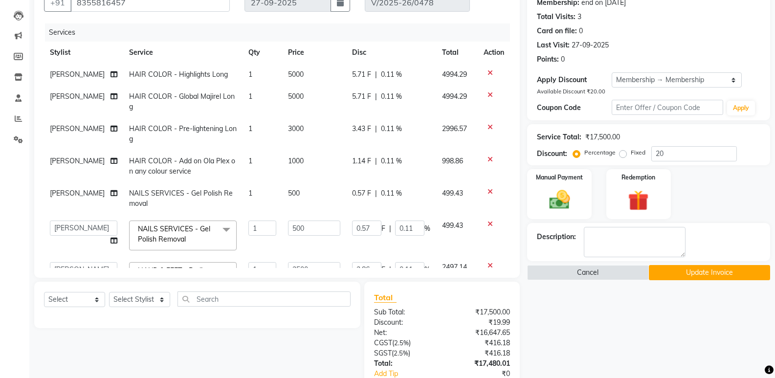
click at [54, 193] on span "[PERSON_NAME]" at bounding box center [77, 193] width 55 height 9
select select "92019"
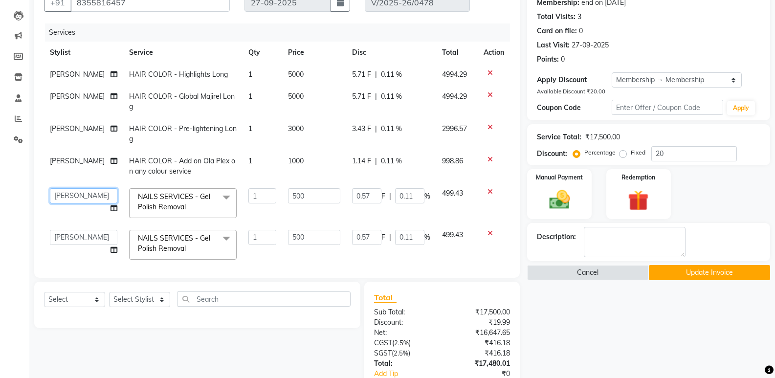
click at [55, 193] on select "Alisha Sasankar Ayan Daksha Faiz Gazala imran kamal khende Mirza Mountie rafiqu…" at bounding box center [83, 195] width 67 height 15
select select "88188"
click at [68, 159] on td "[PERSON_NAME]" at bounding box center [83, 166] width 79 height 32
select select "92019"
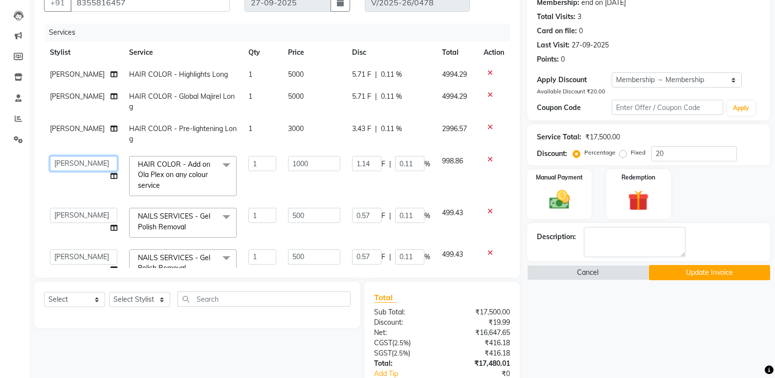
click at [68, 159] on select "Alisha Sasankar Ayan Daksha Faiz Gazala imran kamal khende Mirza Mountie rafiqu…" at bounding box center [83, 163] width 67 height 15
select select "90700"
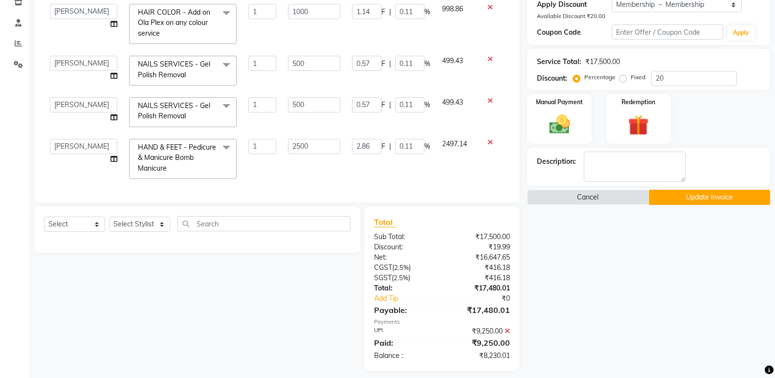
scroll to position [180, 0]
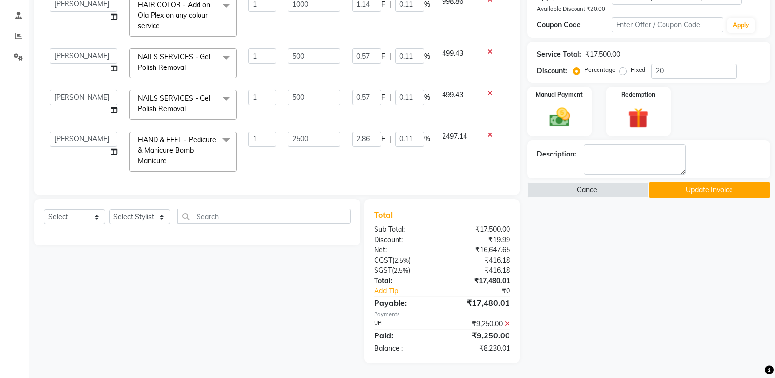
click at [683, 187] on button "Update Invoice" at bounding box center [709, 189] width 121 height 15
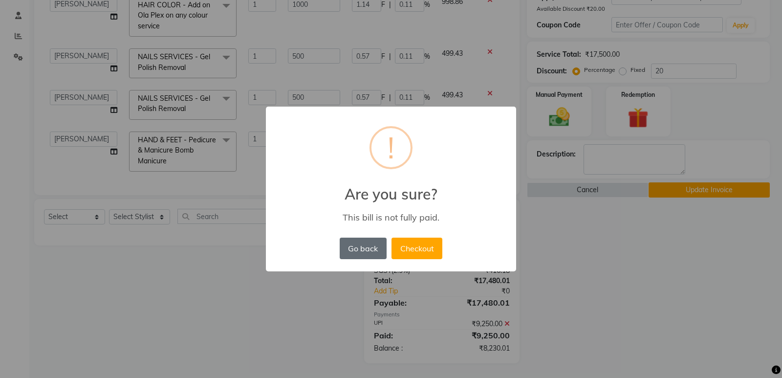
click at [355, 246] on button "Go back" at bounding box center [363, 249] width 47 height 22
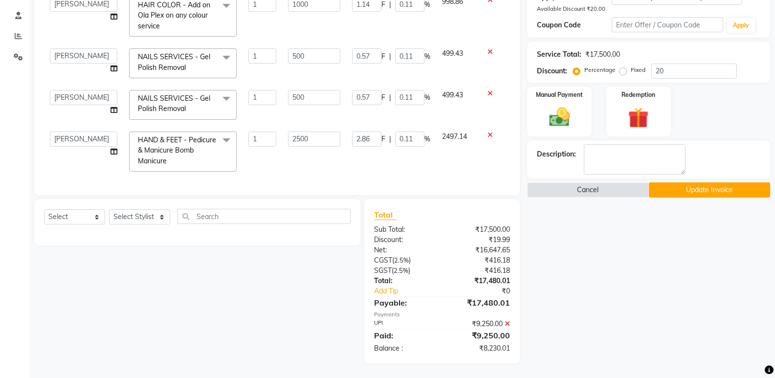
click at [506, 324] on icon at bounding box center [507, 323] width 5 height 7
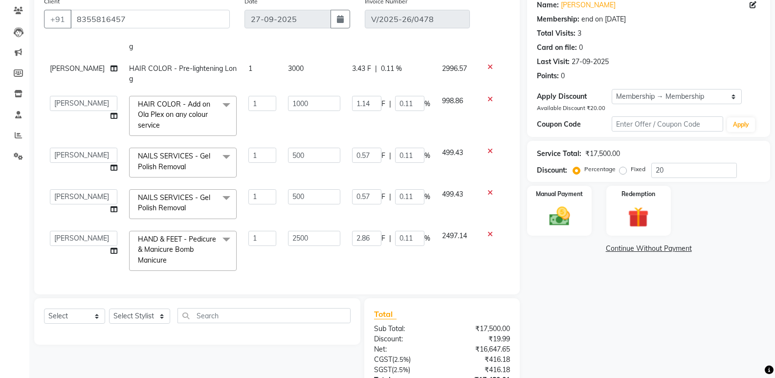
scroll to position [13, 0]
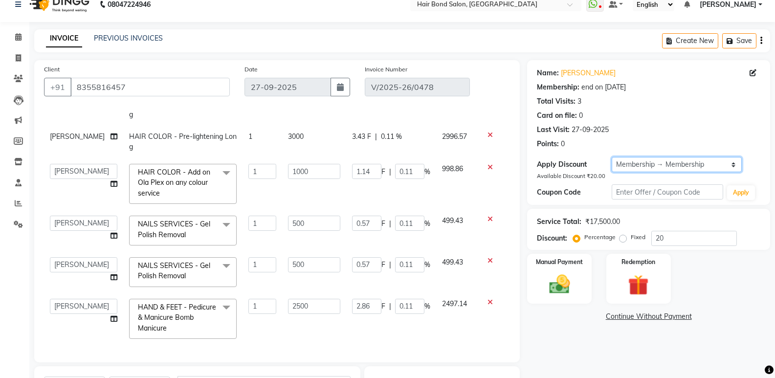
click at [633, 159] on select "Select Membership → Membership" at bounding box center [677, 164] width 130 height 15
select select "0:"
click at [612, 157] on select "Select Membership → Membership" at bounding box center [677, 164] width 130 height 15
type input "0"
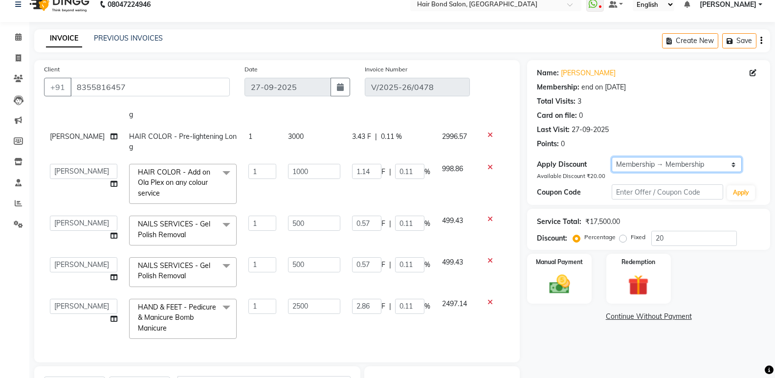
type input "0"
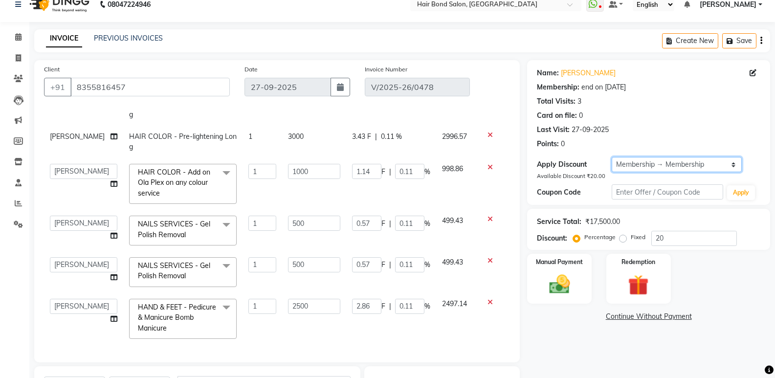
type input "0"
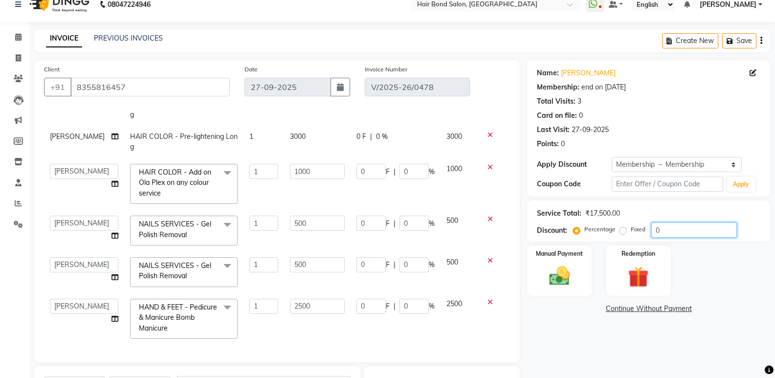
click at [681, 227] on input "0" at bounding box center [694, 229] width 86 height 15
type input "5"
type input "25"
type input "5"
type input "125"
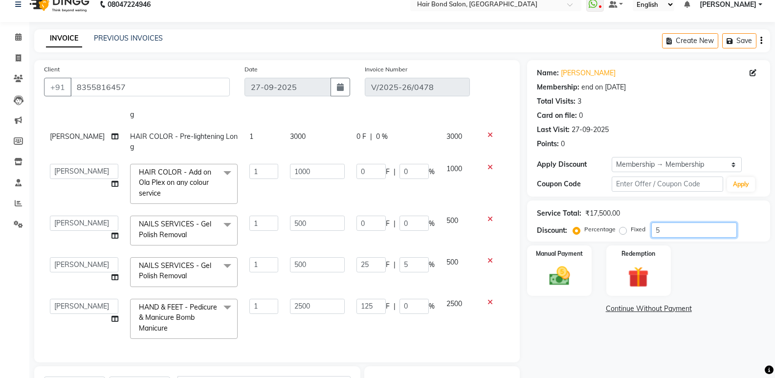
type input "5"
type input "25"
type input "5"
type input "50"
type input "5"
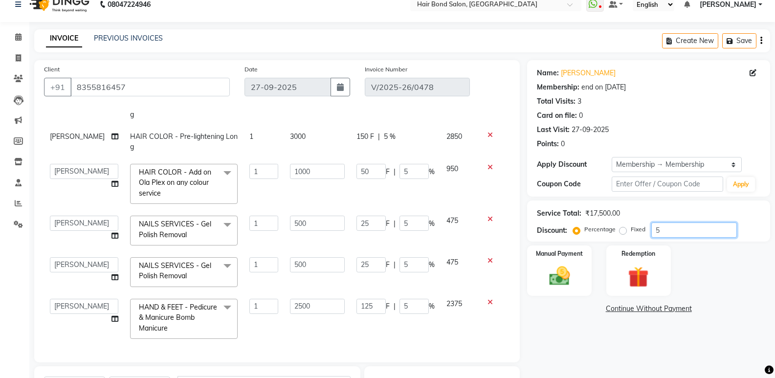
type input "50"
type input "250"
type input "50"
type input "1250"
type input "50"
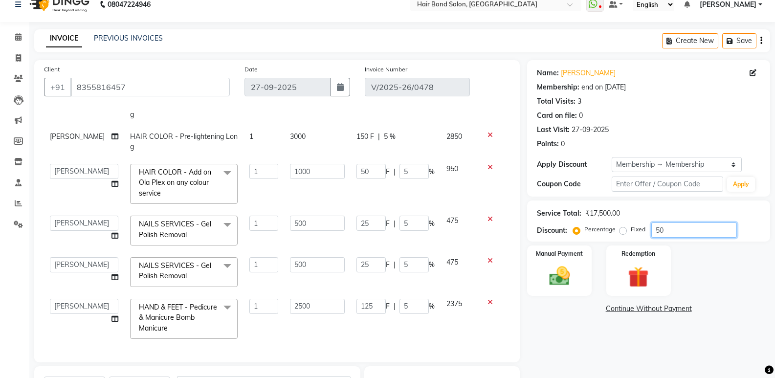
type input "250"
type input "50"
type input "500"
type input "50"
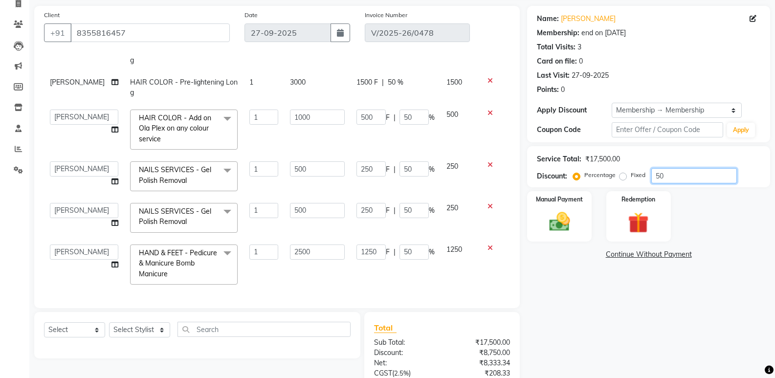
scroll to position [160, 0]
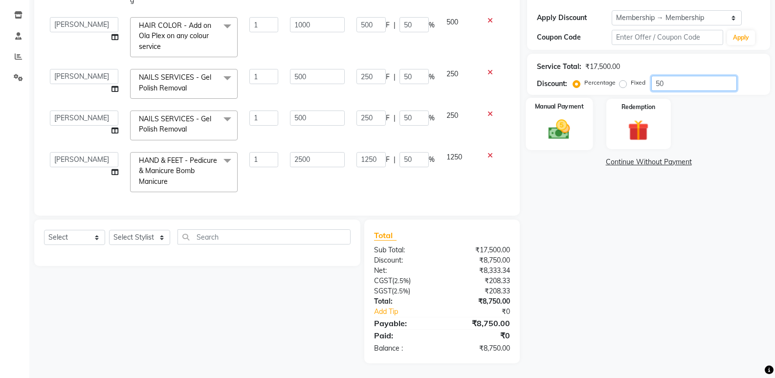
type input "50"
click at [561, 128] on img at bounding box center [559, 129] width 35 height 25
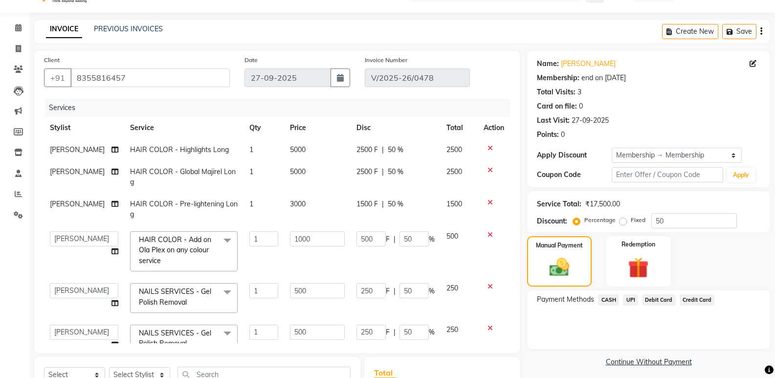
scroll to position [13, 0]
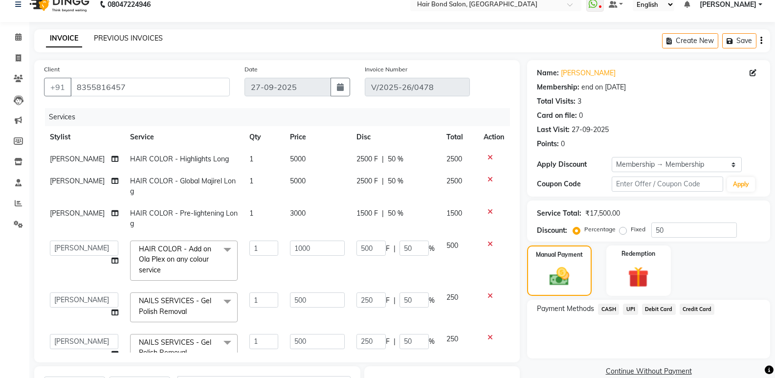
click at [126, 38] on link "PREVIOUS INVOICES" at bounding box center [128, 38] width 69 height 9
click at [16, 35] on icon at bounding box center [18, 36] width 6 height 7
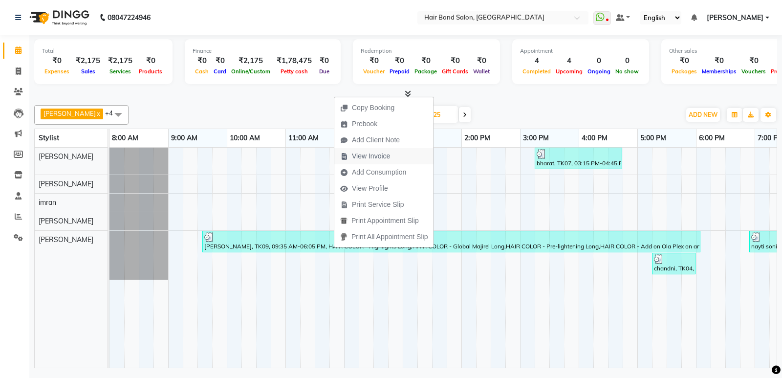
click at [367, 153] on span "View Invoice" at bounding box center [371, 156] width 38 height 10
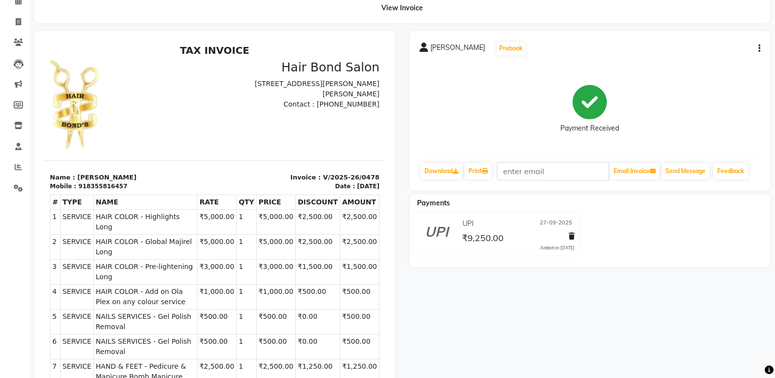
scroll to position [49, 0]
click at [761, 50] on div "purvi jani Prebook Payment Received Download Print Email Invoice Send Message F…" at bounding box center [590, 110] width 361 height 159
click at [758, 49] on icon "button" at bounding box center [759, 49] width 2 height 0
click at [701, 66] on div "Edit Invoice" at bounding box center [710, 61] width 67 height 12
select select "service"
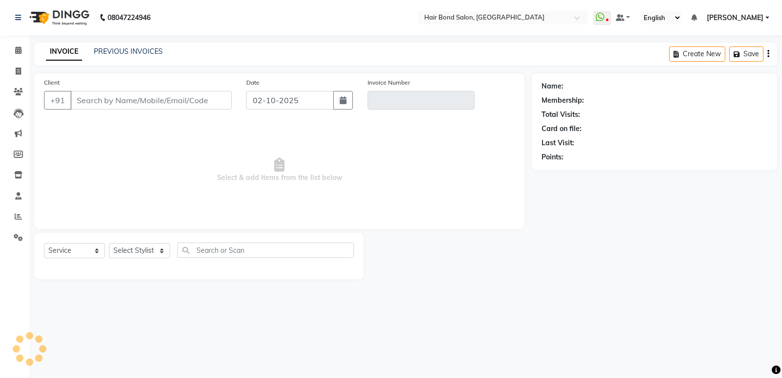
type input "8355816457"
type input "V/2025-26/0478"
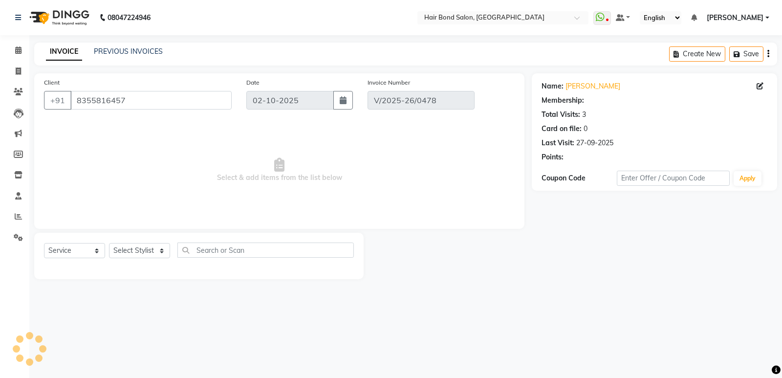
select select "1: Object"
type input "27-09-2025"
select select "select"
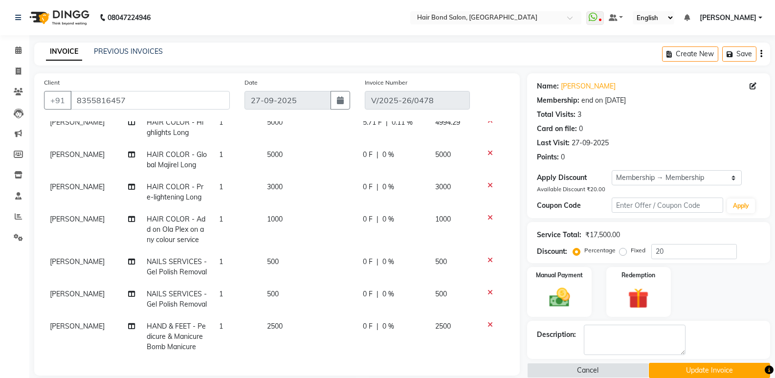
click at [64, 215] on span "[PERSON_NAME]" at bounding box center [77, 219] width 55 height 9
select select "92019"
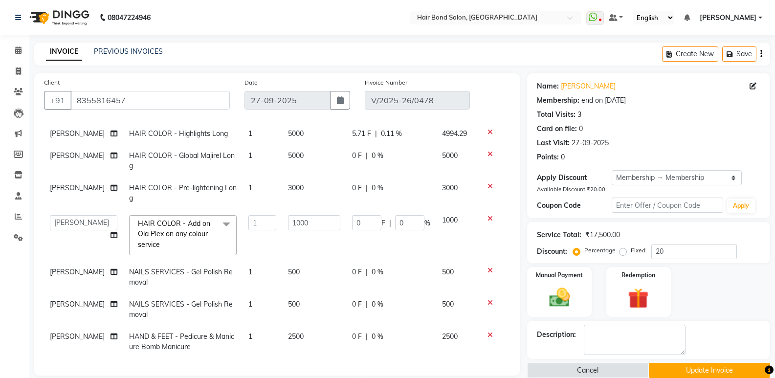
scroll to position [46, 0]
click at [64, 215] on select "Alisha Sasankar Ayan Daksha Faiz Gazala imran kamal khende Mirza Mountie rafiqu…" at bounding box center [83, 222] width 67 height 15
select select "90700"
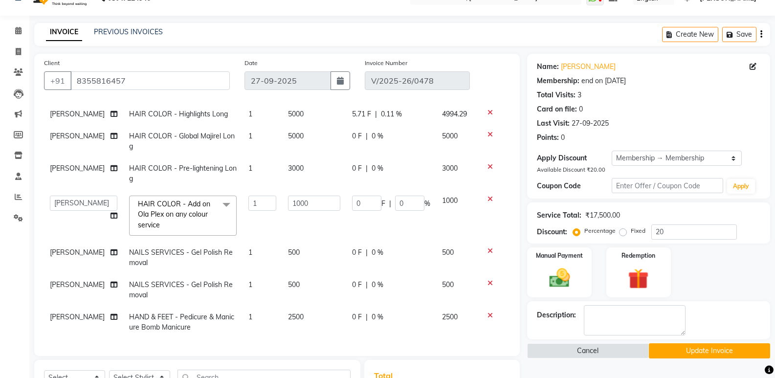
scroll to position [49, 0]
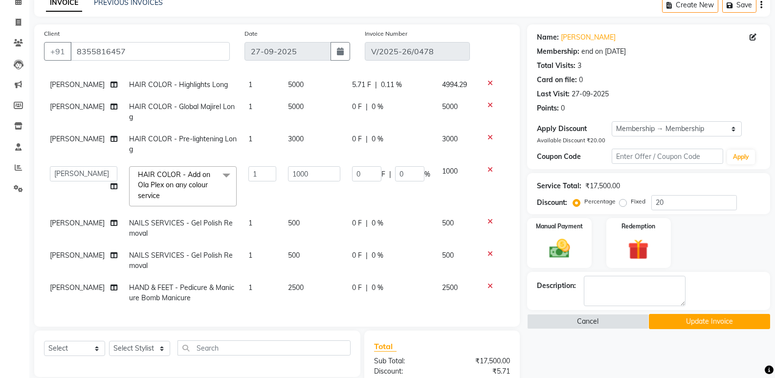
click at [67, 214] on td "[PERSON_NAME]" at bounding box center [83, 228] width 79 height 32
select select "92019"
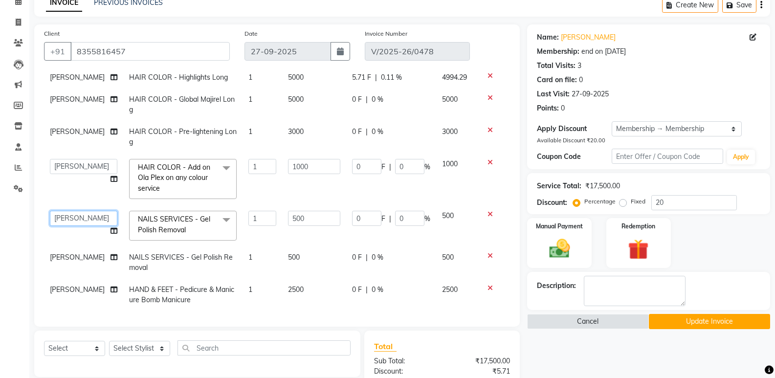
click at [63, 214] on select "Alisha Sasankar Ayan Daksha Faiz Gazala imran kamal khende Mirza Mountie rafiqu…" at bounding box center [83, 218] width 67 height 15
select select "88188"
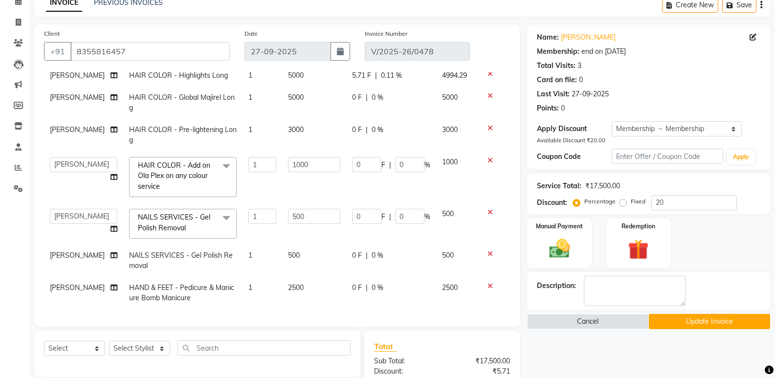
scroll to position [55, 0]
click at [66, 251] on span "[PERSON_NAME]" at bounding box center [77, 255] width 55 height 9
select select "92019"
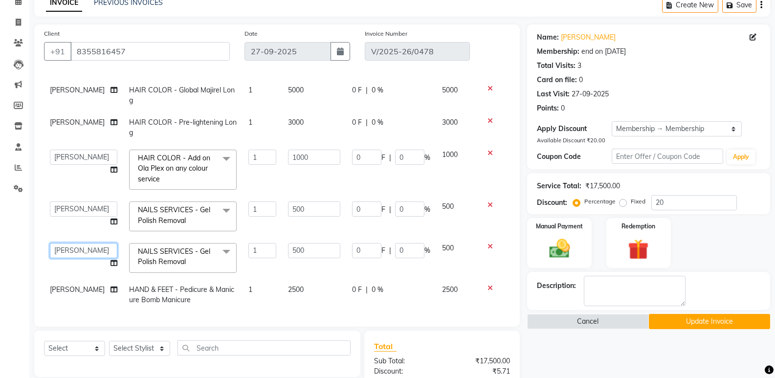
click at [64, 250] on select "Alisha Sasankar Ayan Daksha Faiz Gazala imran kamal khende Mirza Mountie rafiqu…" at bounding box center [83, 250] width 67 height 15
select select "88188"
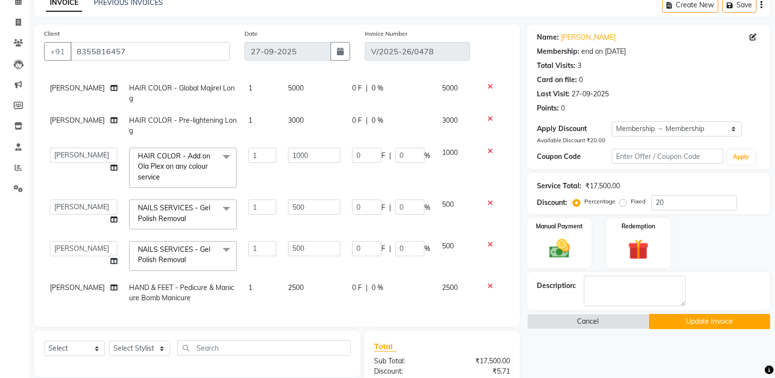
click at [66, 283] on span "[PERSON_NAME]" at bounding box center [77, 287] width 55 height 9
select select "92019"
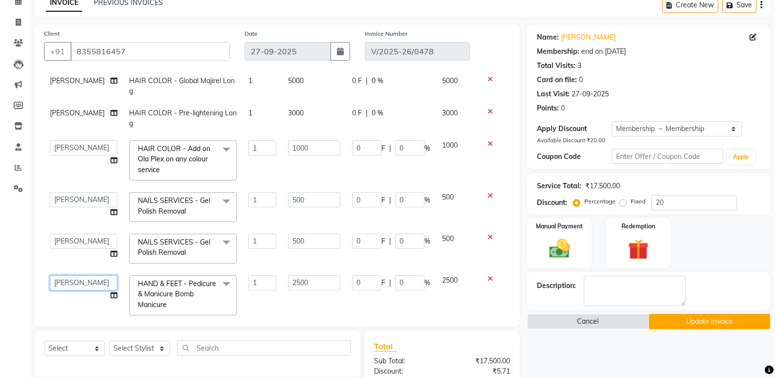
click at [66, 283] on select "Alisha Sasankar Ayan Daksha Faiz Gazala imran kamal khende Mirza Mountie rafiqu…" at bounding box center [83, 282] width 67 height 15
select select "88188"
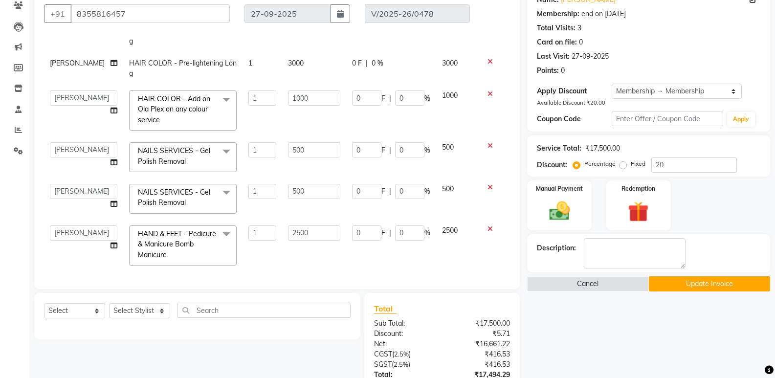
scroll to position [147, 0]
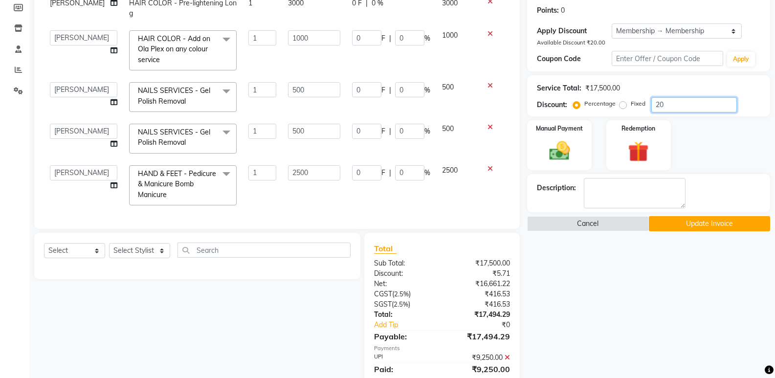
click at [673, 109] on input "20" at bounding box center [694, 104] width 86 height 15
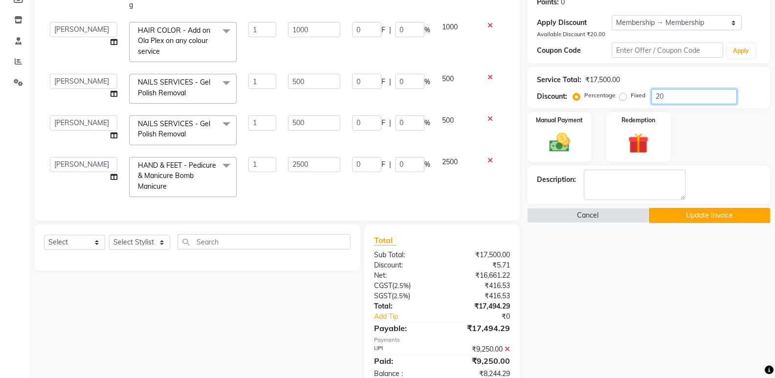
scroll to position [132, 0]
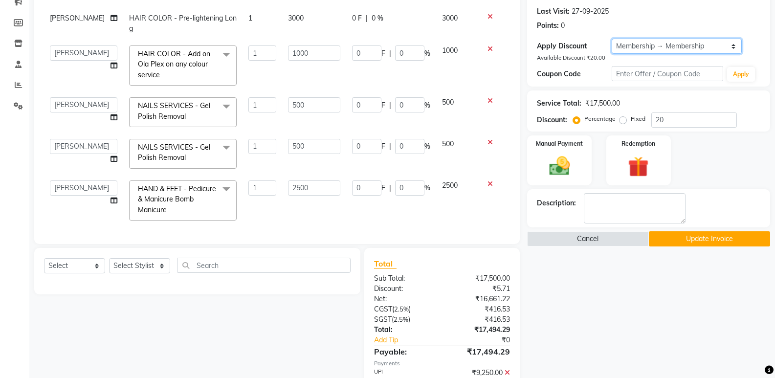
click at [653, 47] on select "Select Membership → Membership" at bounding box center [677, 46] width 130 height 15
select select "0:"
click at [612, 39] on select "Select Membership → Membership" at bounding box center [677, 46] width 130 height 15
type input "0"
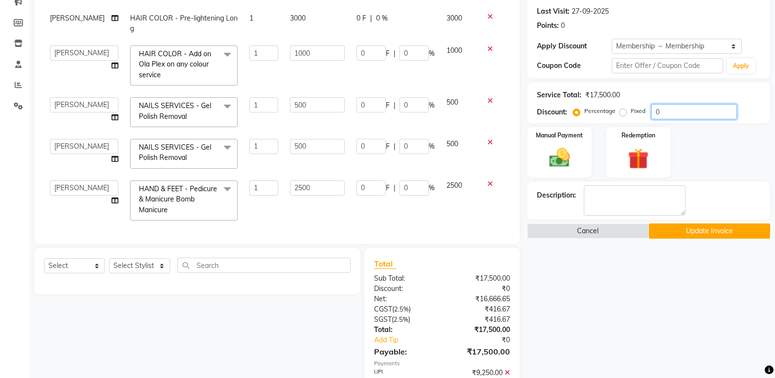
click at [673, 106] on input "0" at bounding box center [694, 111] width 86 height 15
type input "5"
type input "50"
type input "5"
type input "25"
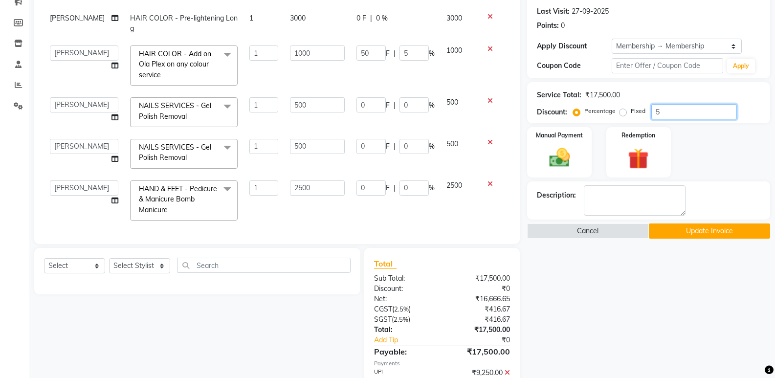
type input "5"
type input "25"
type input "5"
type input "125"
type input "5"
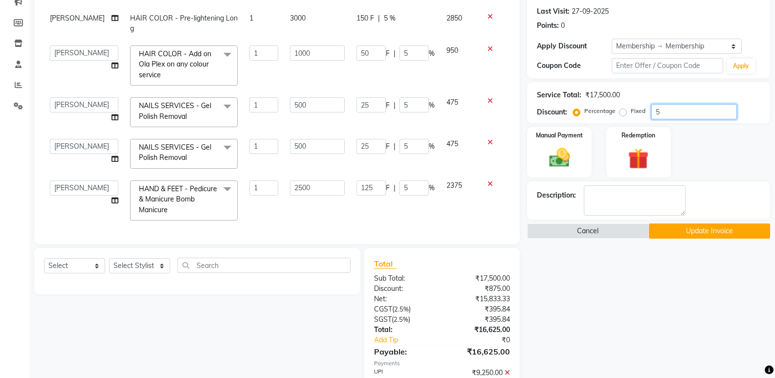
type input "52"
type input "520"
type input "52"
type input "260"
type input "52"
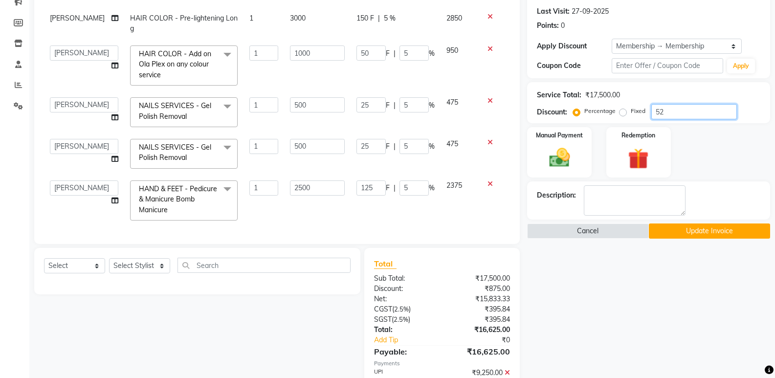
type input "260"
type input "52"
type input "1300"
type input "52"
type input "100"
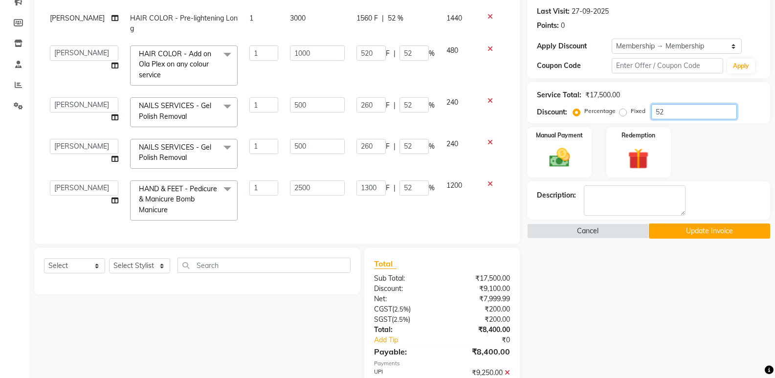
type input "1000"
type input "100"
type input "500"
type input "100"
type input "500"
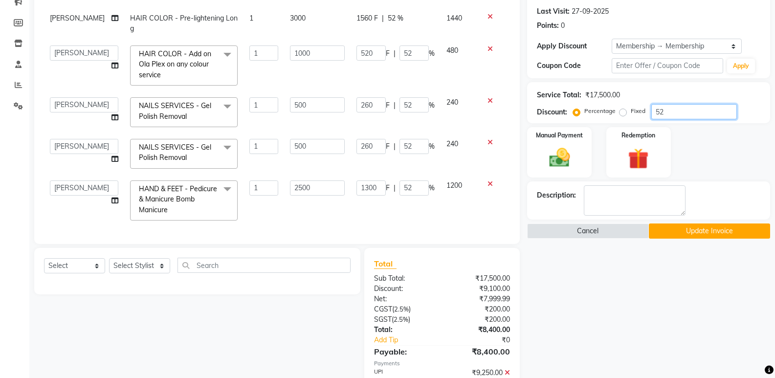
type input "100"
type input "2500"
type input "100"
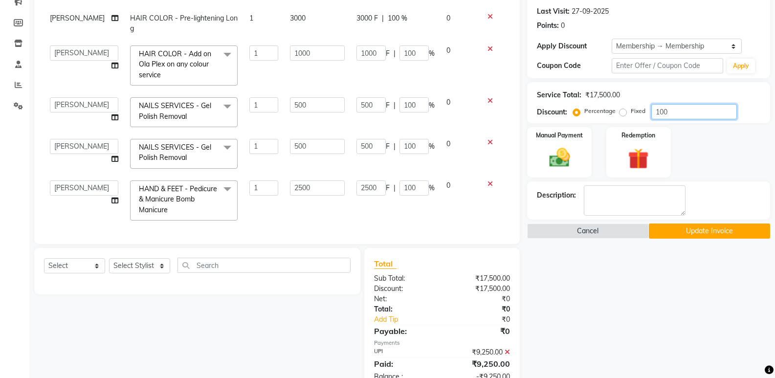
type input "10"
type input "100"
type input "10"
type input "50"
type input "10"
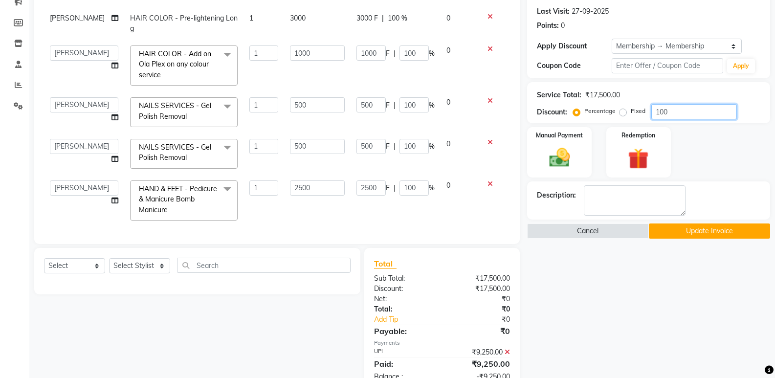
type input "50"
type input "10"
type input "250"
type input "10"
type input "1"
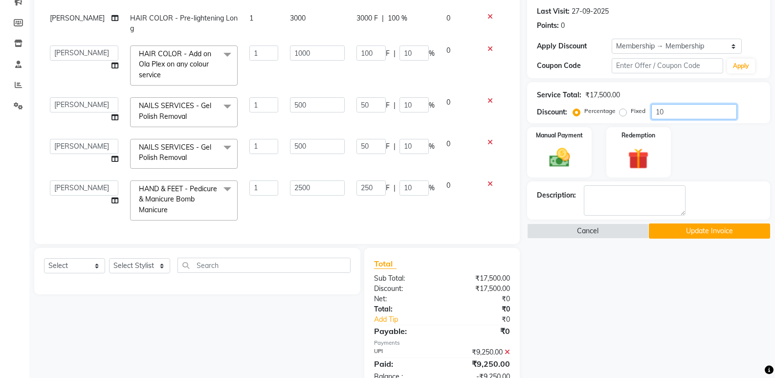
type input "10"
type input "1"
type input "5"
type input "1"
type input "5"
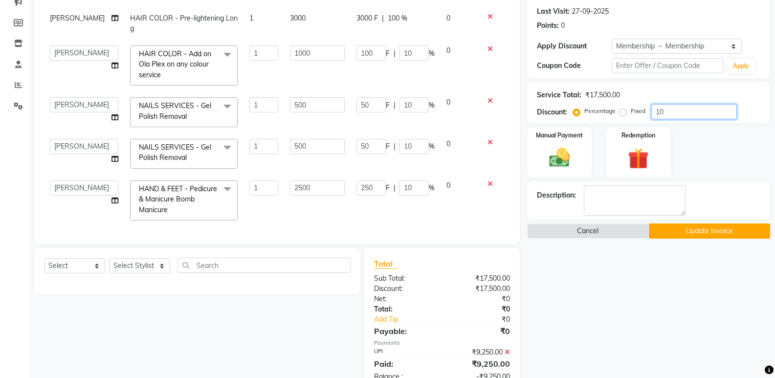
type input "1"
type input "25"
type input "1"
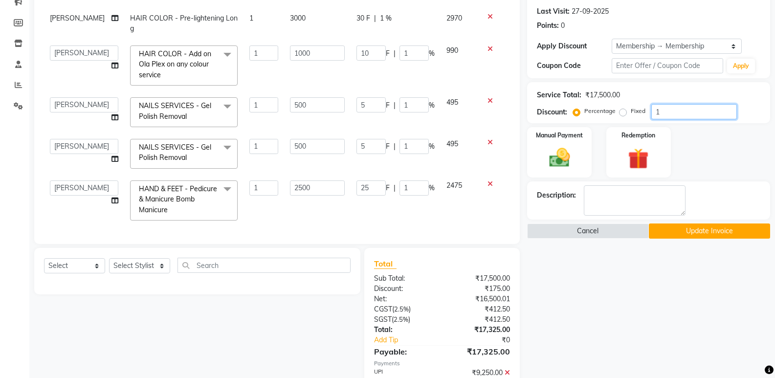
type input "0"
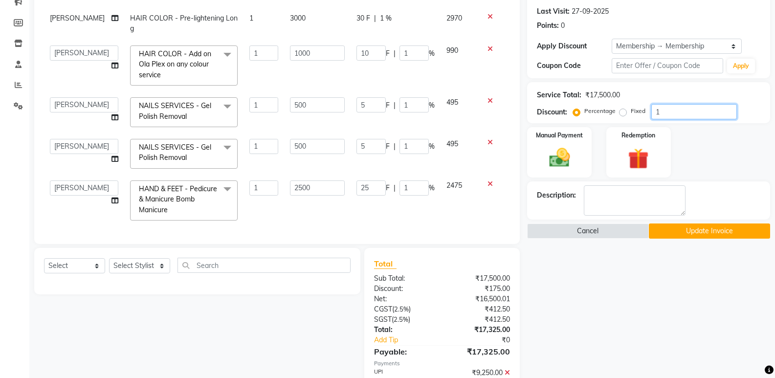
type input "0"
type input "5"
type input "50"
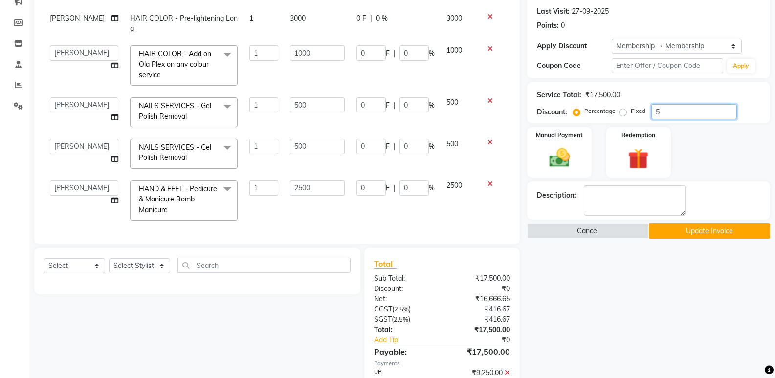
type input "5"
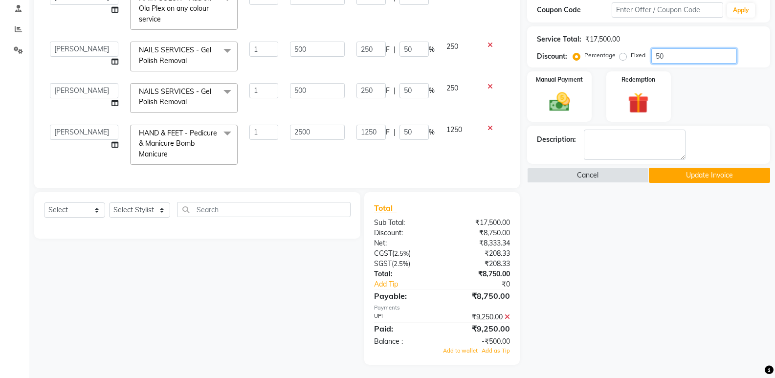
scroll to position [189, 0]
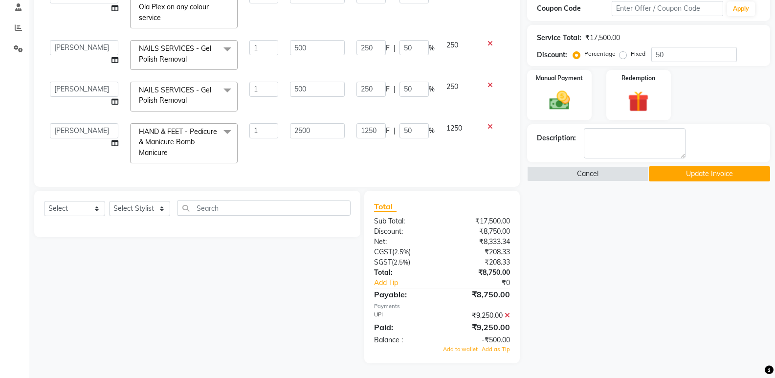
click at [507, 318] on icon at bounding box center [507, 315] width 5 height 7
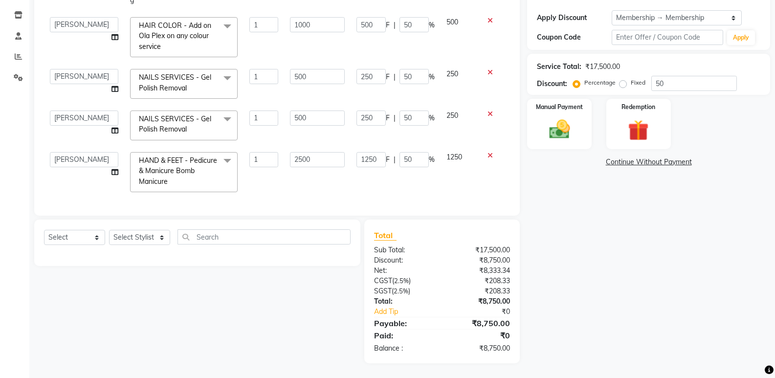
scroll to position [160, 0]
click at [571, 123] on img at bounding box center [559, 129] width 35 height 25
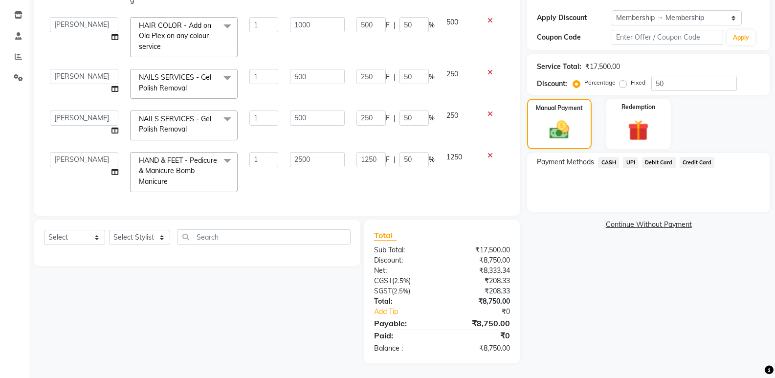
click at [630, 162] on span "UPI" at bounding box center [630, 162] width 15 height 11
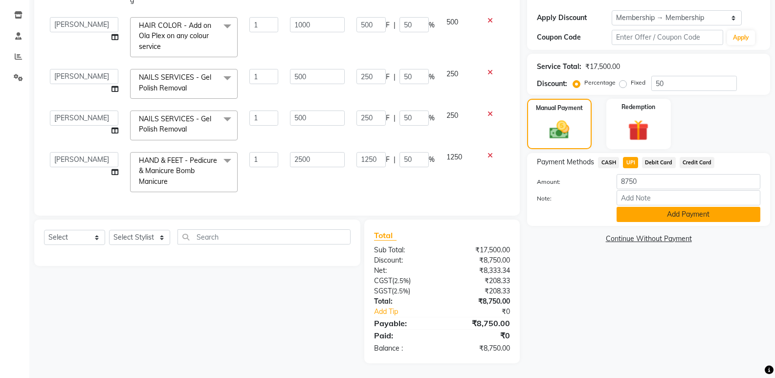
click at [648, 208] on button "Add Payment" at bounding box center [688, 214] width 144 height 15
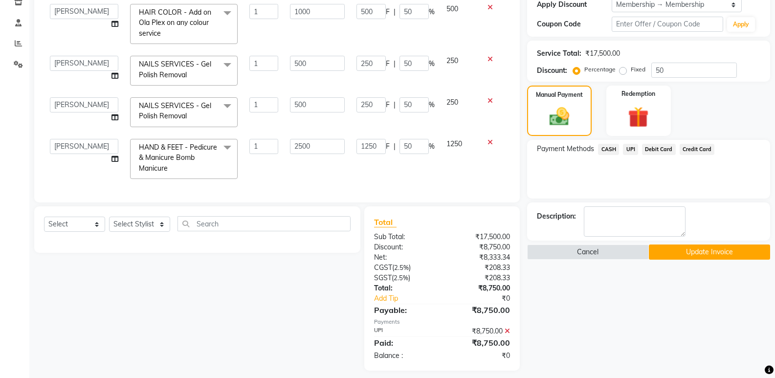
scroll to position [180, 0]
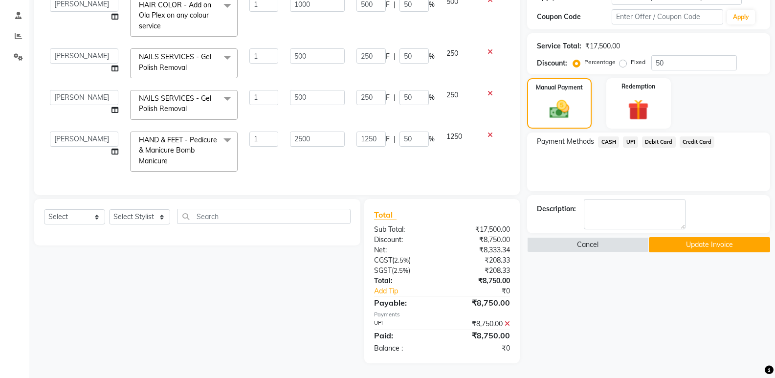
click at [673, 242] on button "Update Invoice" at bounding box center [709, 244] width 121 height 15
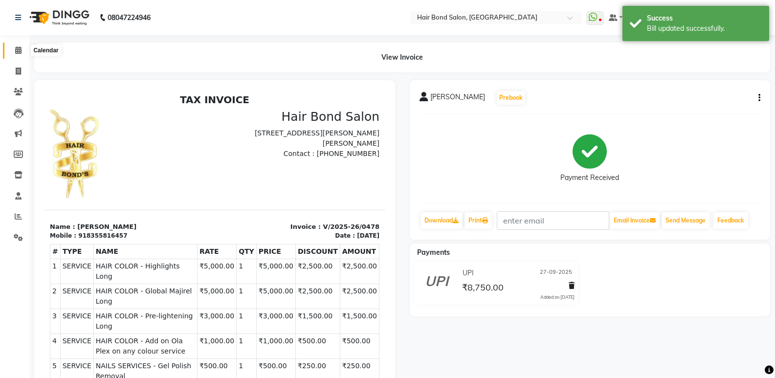
click at [18, 54] on span at bounding box center [18, 50] width 17 height 11
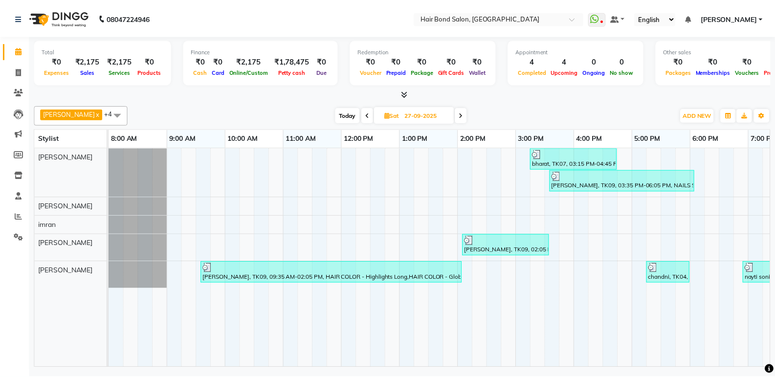
scroll to position [0, 213]
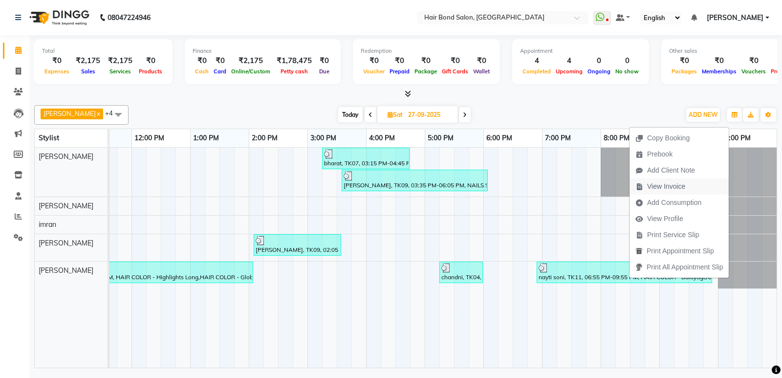
click at [663, 184] on span "View Invoice" at bounding box center [666, 186] width 38 height 10
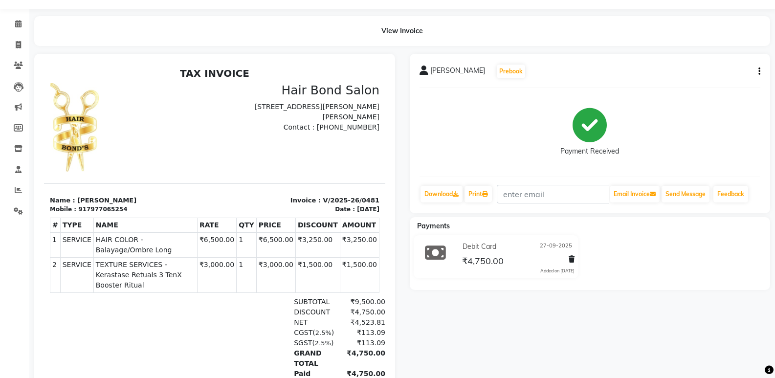
scroll to position [49, 0]
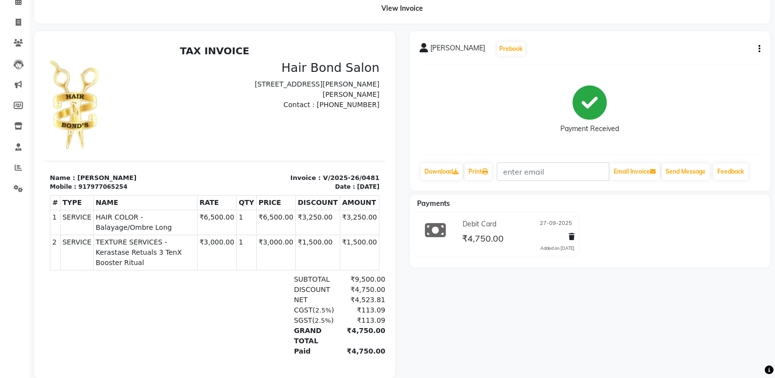
click at [759, 49] on icon "button" at bounding box center [759, 49] width 2 height 0
click at [702, 63] on div "Edit Invoice" at bounding box center [710, 61] width 67 height 12
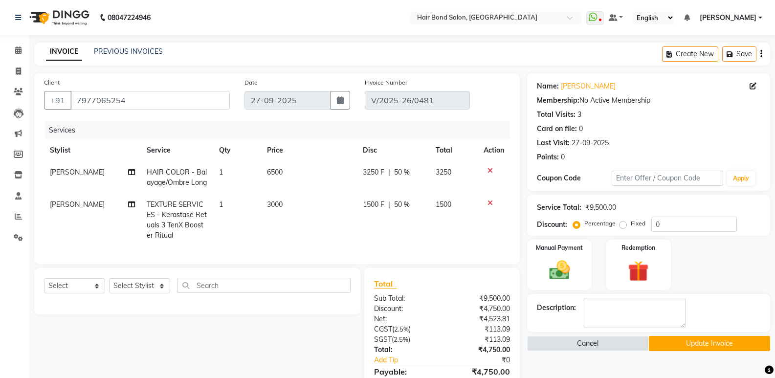
click at [65, 209] on span "[PERSON_NAME]" at bounding box center [77, 204] width 55 height 9
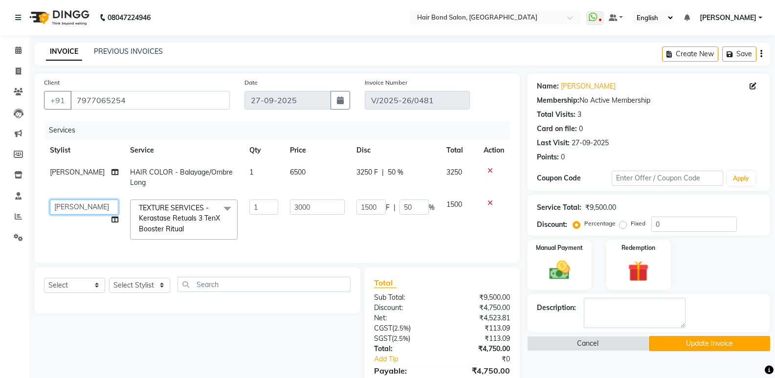
click at [65, 213] on select "Alisha Sasankar Ayan Daksha Faiz Gazala imran kamal khende Mirza Mountie rafiqu…" at bounding box center [84, 206] width 68 height 15
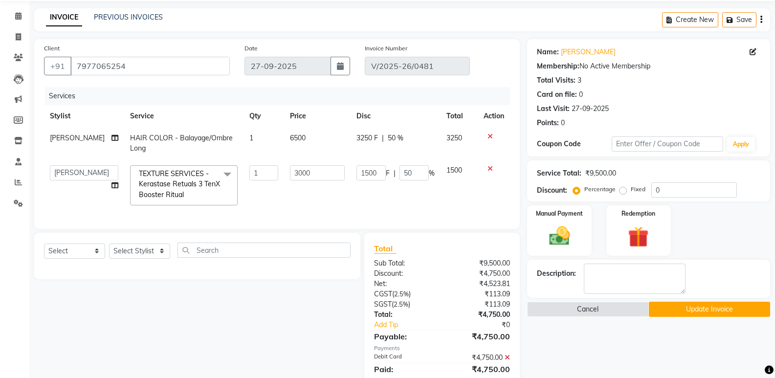
scroll to position [75, 0]
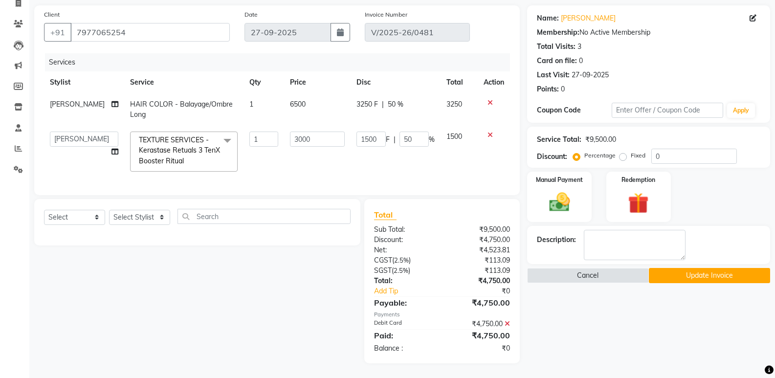
click at [691, 269] on button "Update Invoice" at bounding box center [709, 275] width 121 height 15
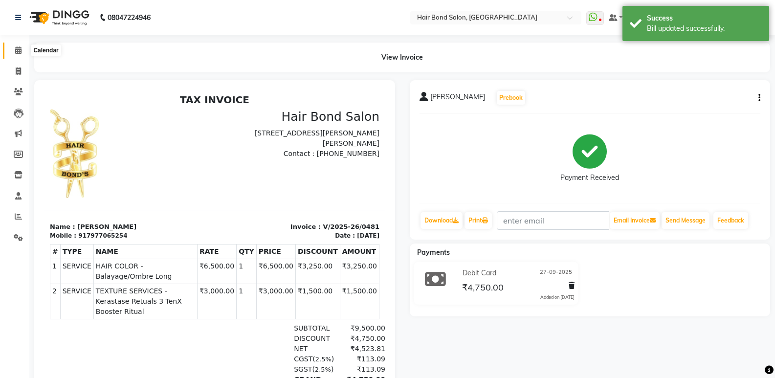
click at [20, 49] on icon at bounding box center [18, 49] width 6 height 7
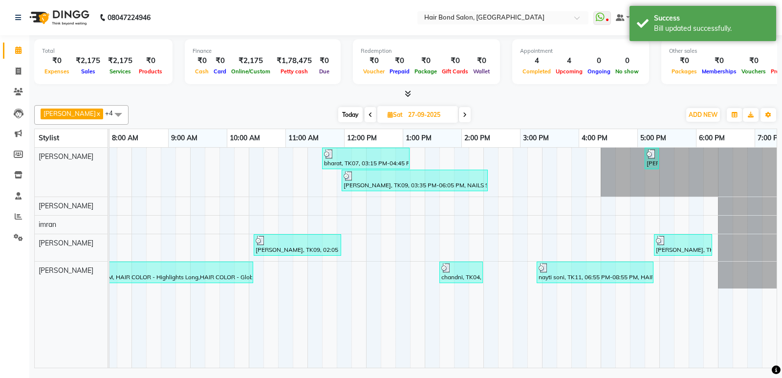
scroll to position [0, 213]
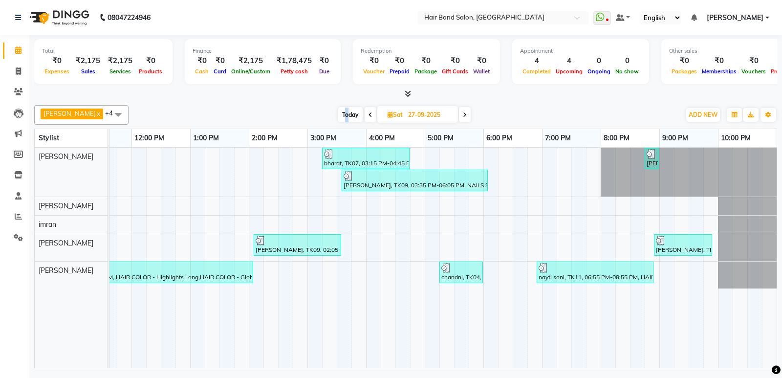
click at [338, 112] on span "Today" at bounding box center [350, 114] width 24 height 15
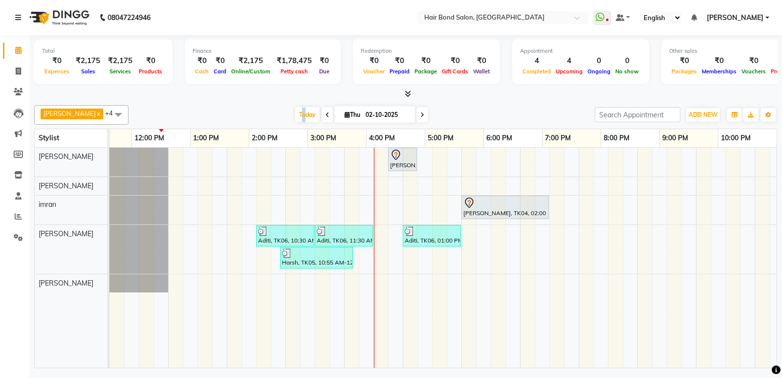
scroll to position [0, 0]
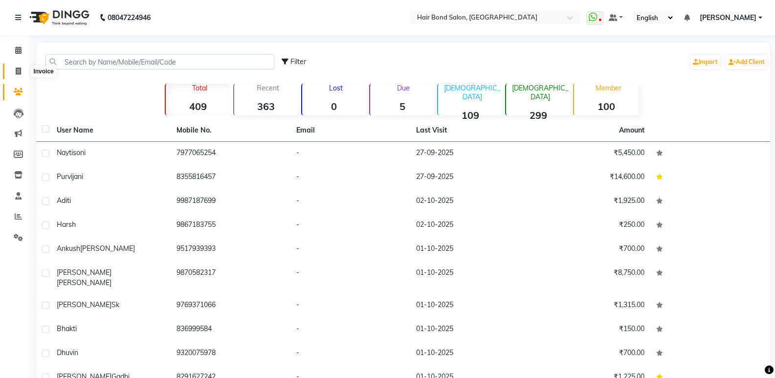
click at [20, 76] on span at bounding box center [18, 71] width 17 height 11
select select "service"
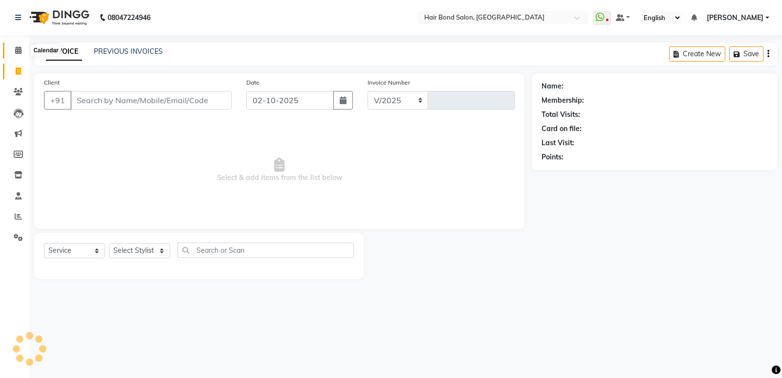
select select "8721"
type input "0515"
click at [16, 51] on icon at bounding box center [18, 49] width 6 height 7
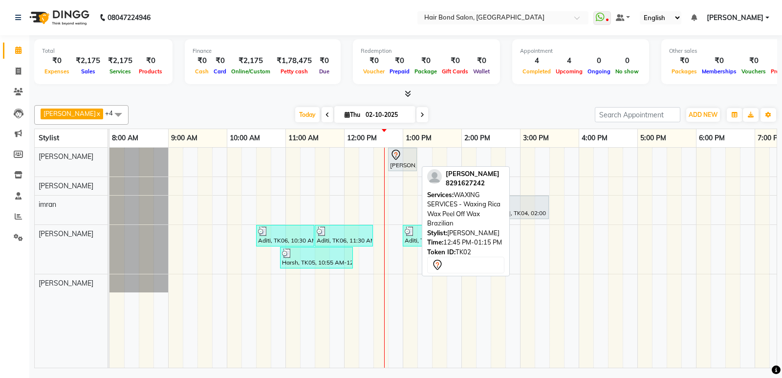
click at [397, 163] on div "[PERSON_NAME], TK02, 12:45 PM-01:15 PM, WAXING SERVICES - Waxing Rica Wax Peel …" at bounding box center [402, 159] width 27 height 21
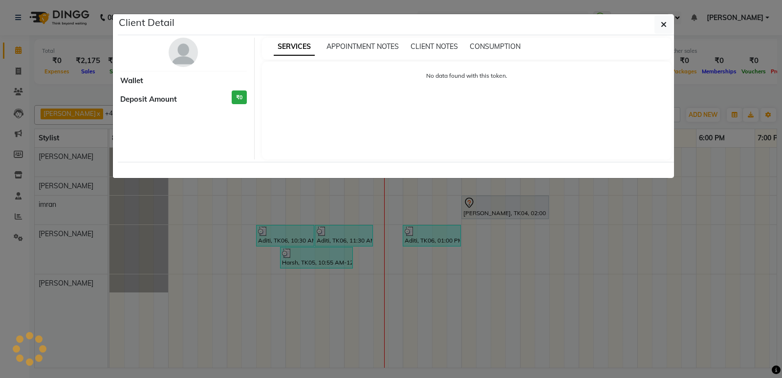
select select "7"
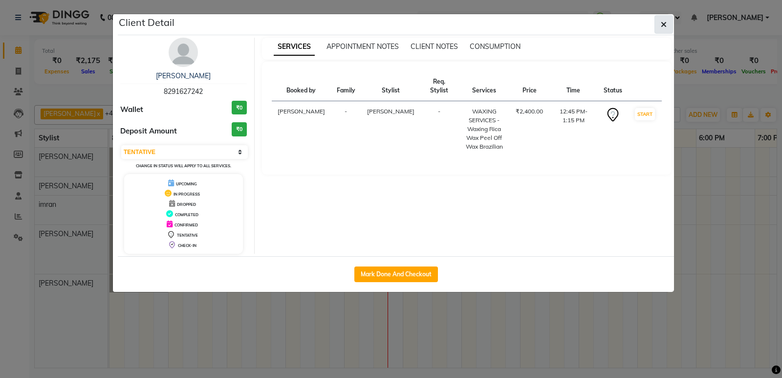
click at [663, 26] on icon "button" at bounding box center [664, 25] width 6 height 8
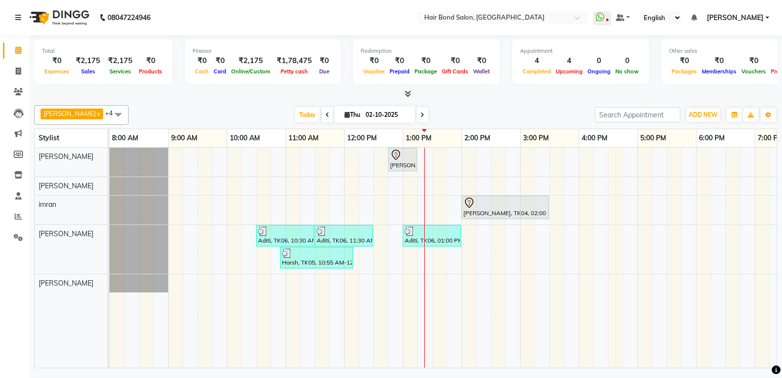
click at [322, 112] on span at bounding box center [328, 114] width 12 height 15
type input "01-10-2025"
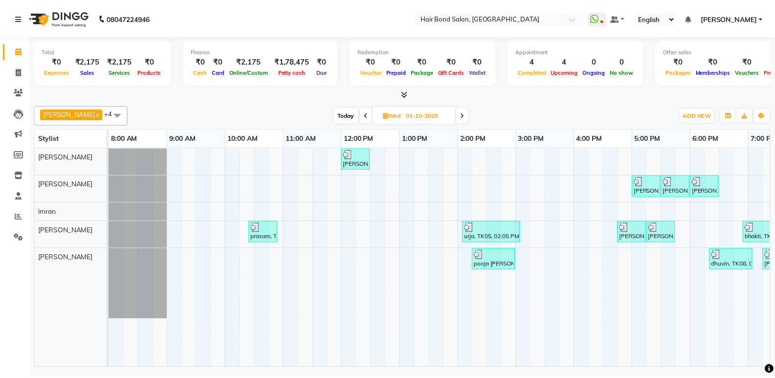
scroll to position [0, 213]
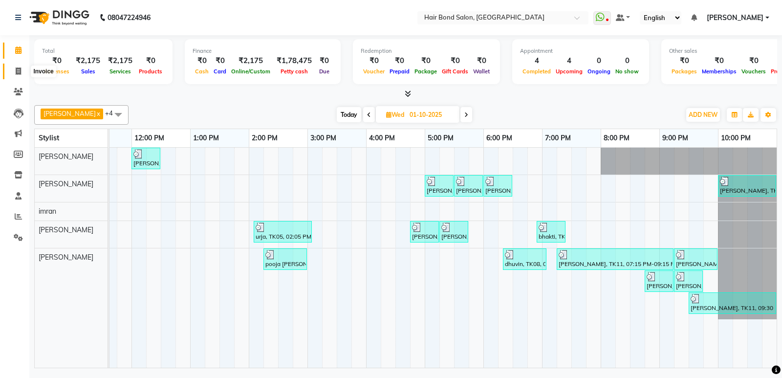
click at [20, 69] on icon at bounding box center [18, 70] width 5 height 7
select select "service"
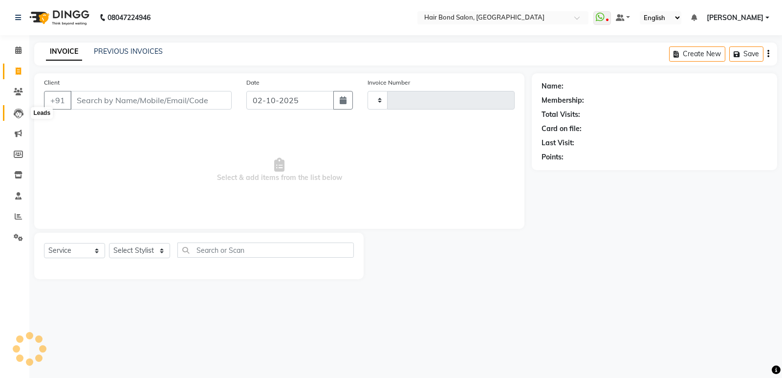
type input "0515"
click at [15, 112] on icon at bounding box center [19, 114] width 10 height 10
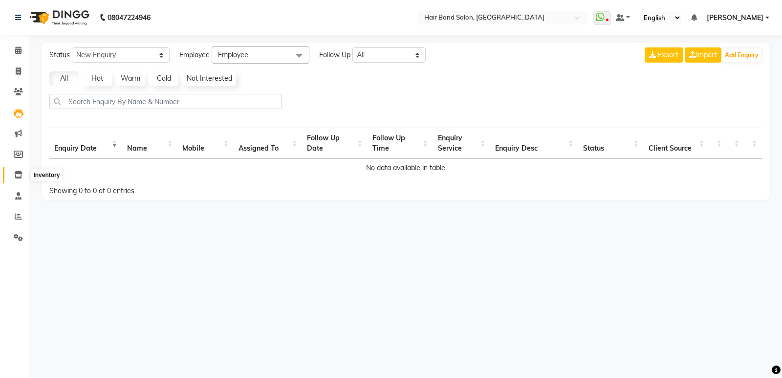
click at [17, 171] on icon at bounding box center [18, 174] width 8 height 7
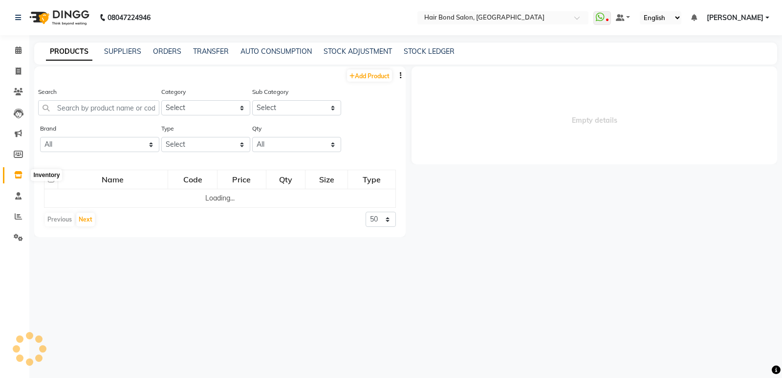
select select
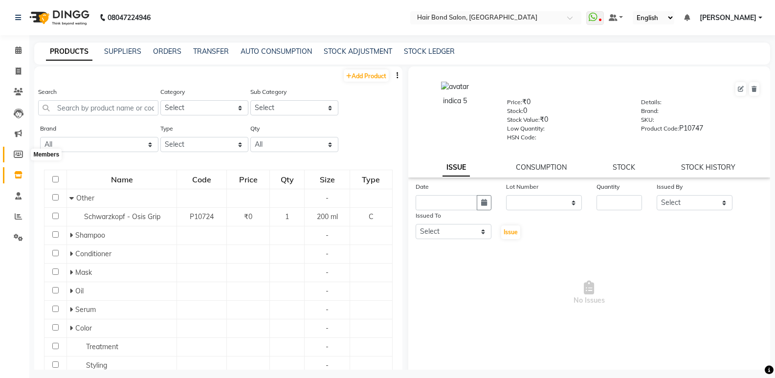
click at [18, 154] on icon at bounding box center [18, 154] width 9 height 7
select select
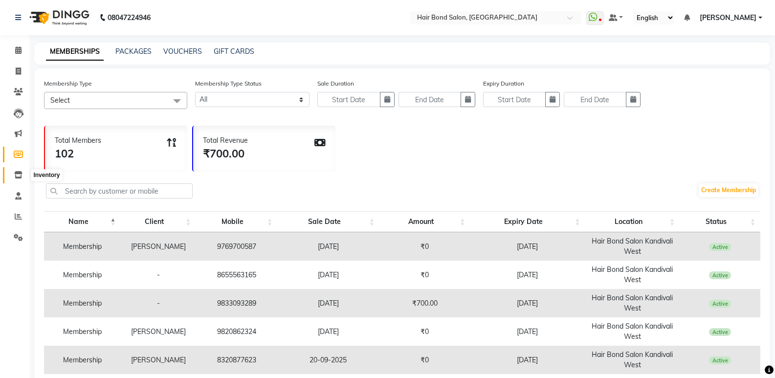
click at [19, 173] on icon at bounding box center [18, 174] width 8 height 7
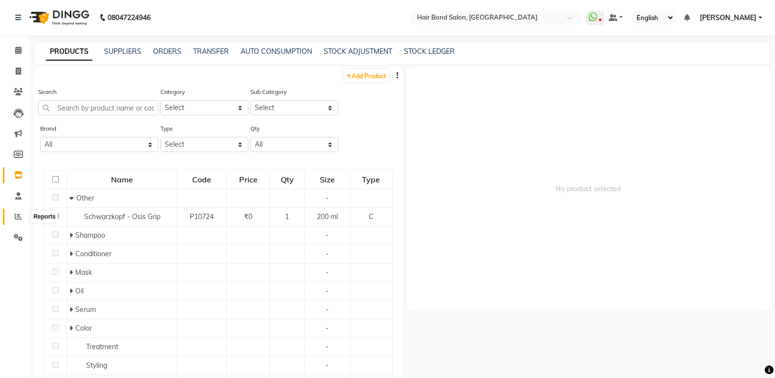
click at [20, 212] on span at bounding box center [18, 216] width 17 height 11
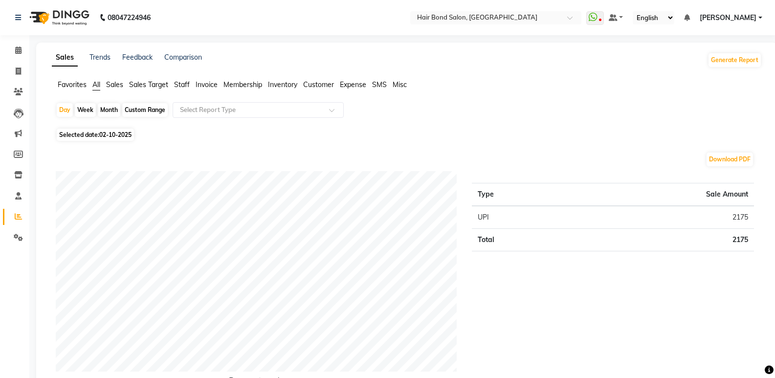
click at [85, 110] on div "Week" at bounding box center [85, 110] width 21 height 14
select select "10"
select select "2025"
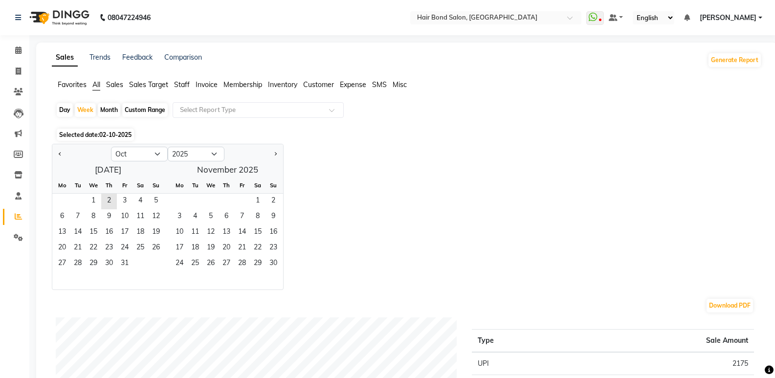
click at [109, 107] on div "Month" at bounding box center [109, 110] width 22 height 14
select select "10"
select select "2025"
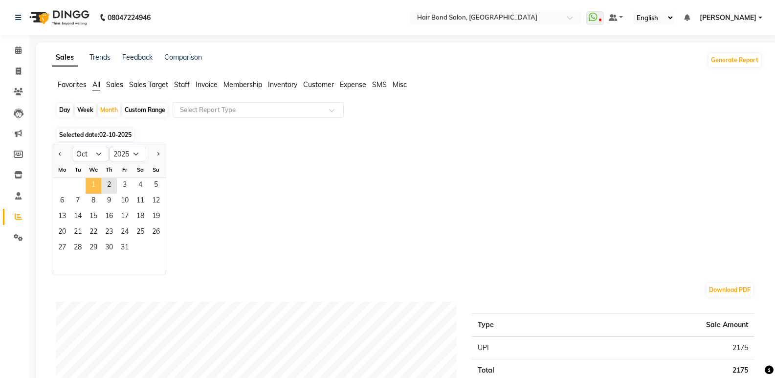
click at [98, 185] on span "1" at bounding box center [94, 186] width 16 height 16
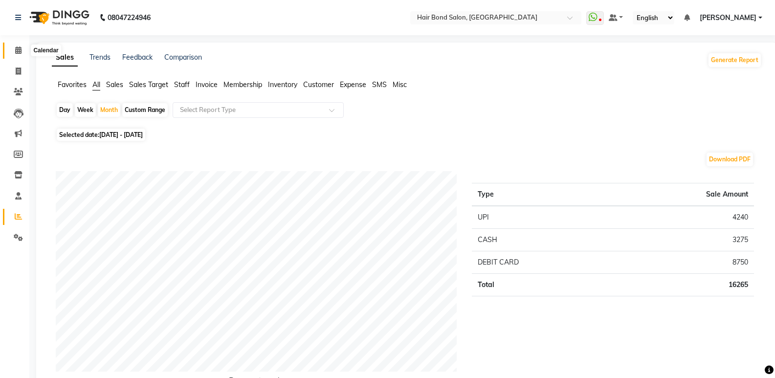
click at [17, 47] on icon at bounding box center [18, 49] width 6 height 7
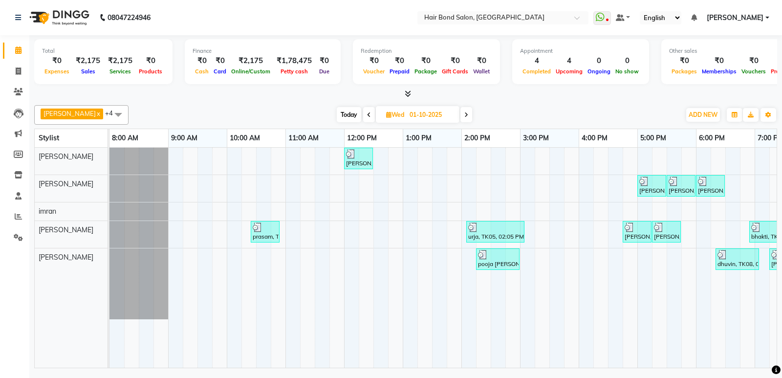
click at [461, 115] on span at bounding box center [467, 114] width 12 height 15
type input "02-10-2025"
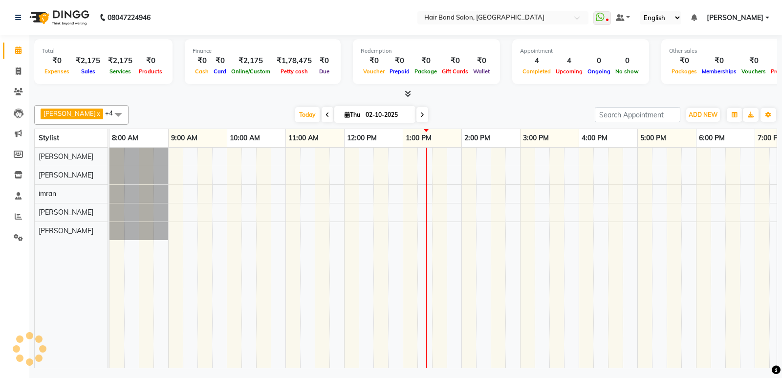
scroll to position [0, 213]
